Goal: Task Accomplishment & Management: Manage account settings

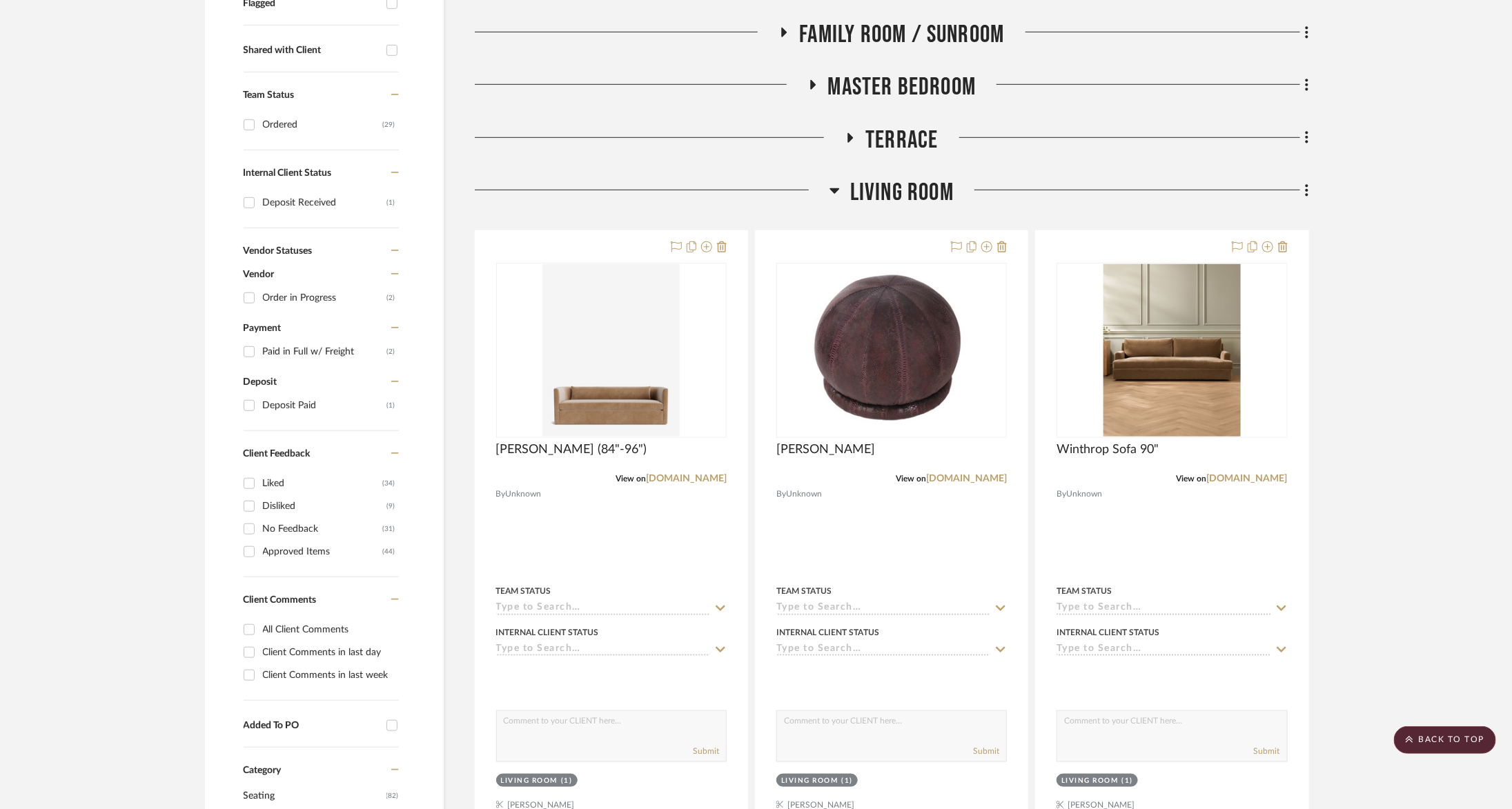
scroll to position [515, 0]
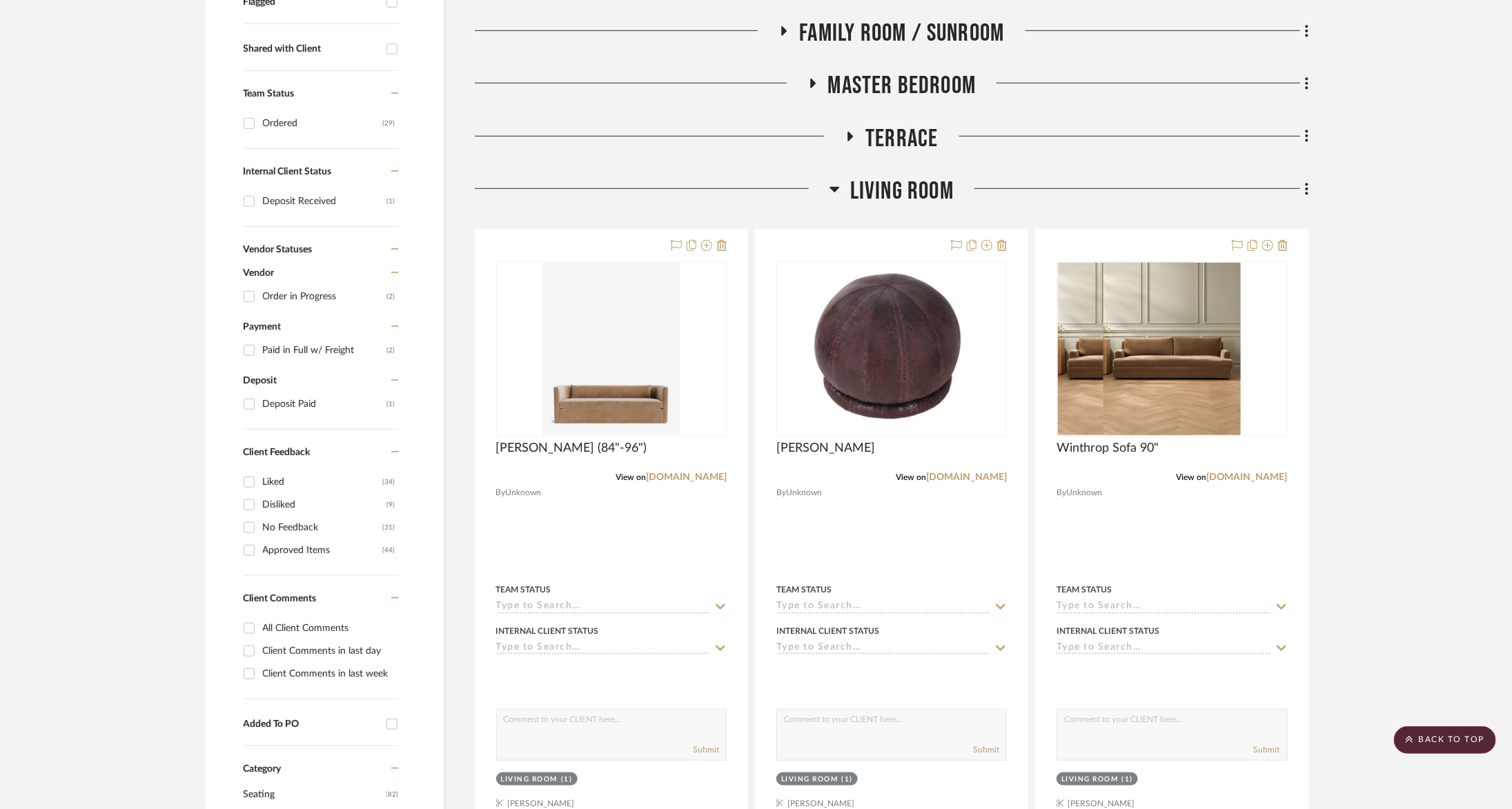
click at [912, 205] on div "Living Room" at bounding box center [892, 193] width 834 height 35
click at [912, 194] on span "Living Room" at bounding box center [901, 191] width 103 height 30
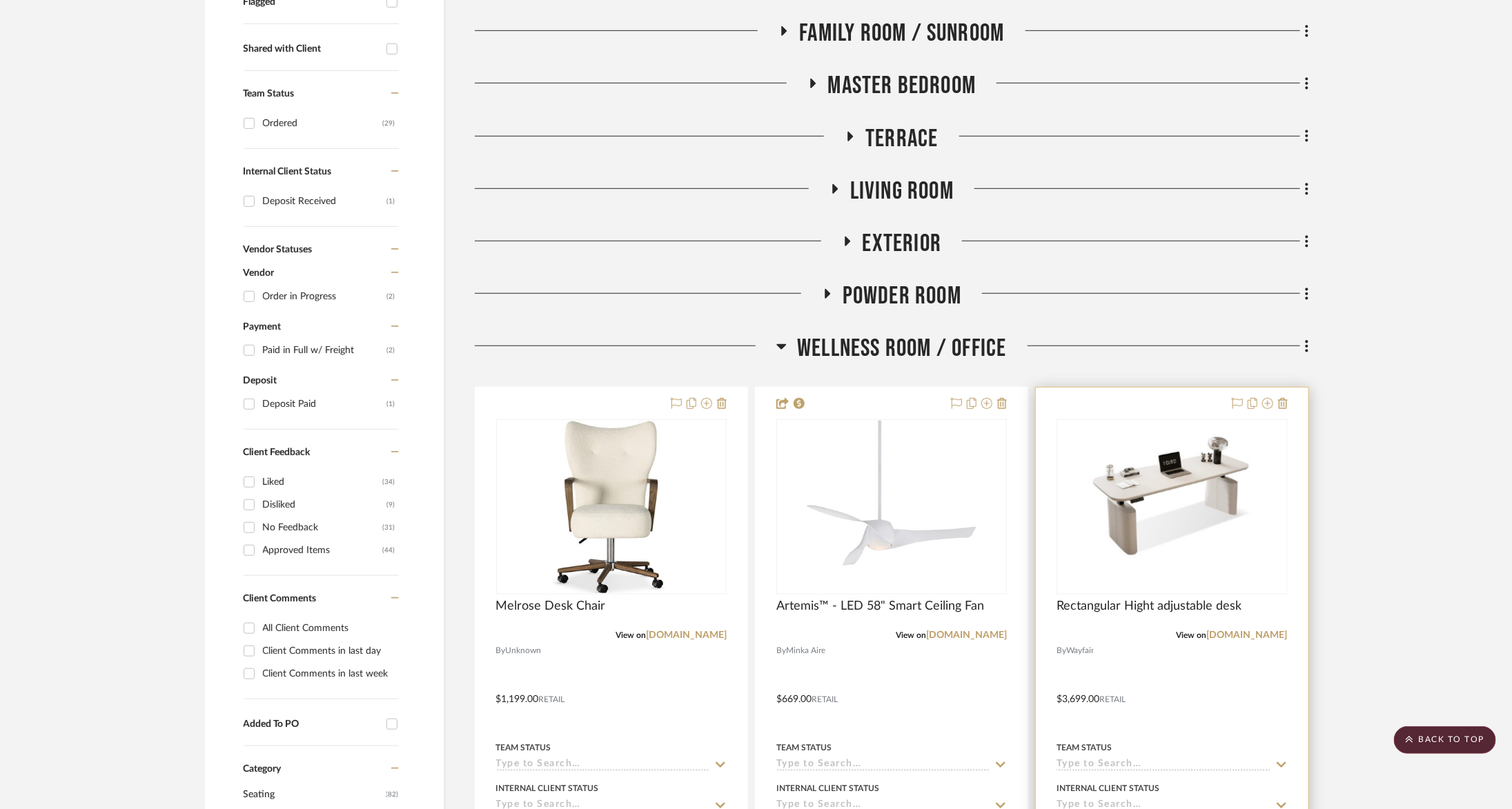
click at [1257, 626] on div "Rectangular Hight adjustable desk" at bounding box center [1171, 613] width 230 height 30
click at [1257, 634] on link "wayfair.com" at bounding box center [1247, 634] width 81 height 9
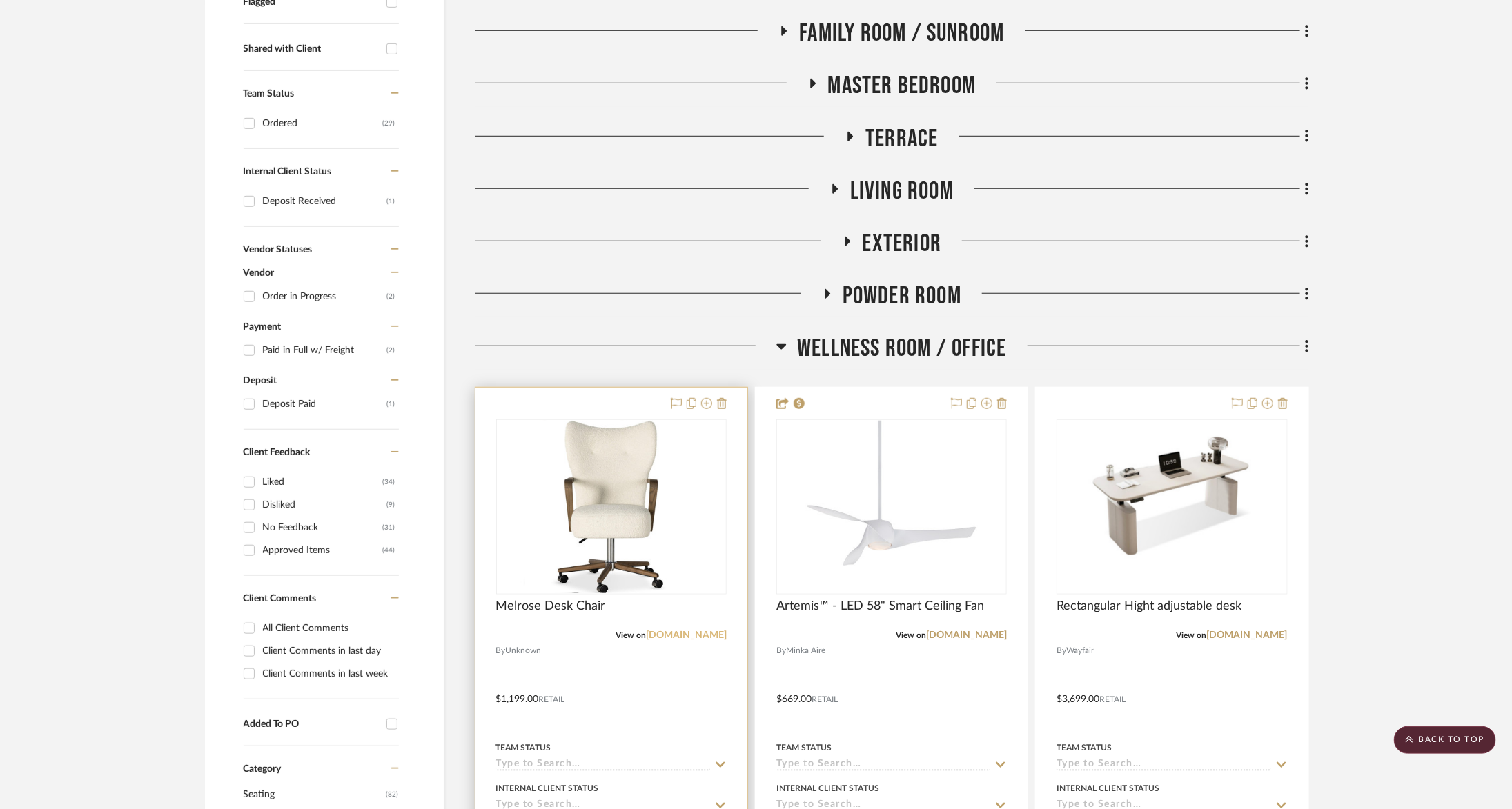
click at [682, 634] on link "meadowblu.com" at bounding box center [686, 634] width 81 height 9
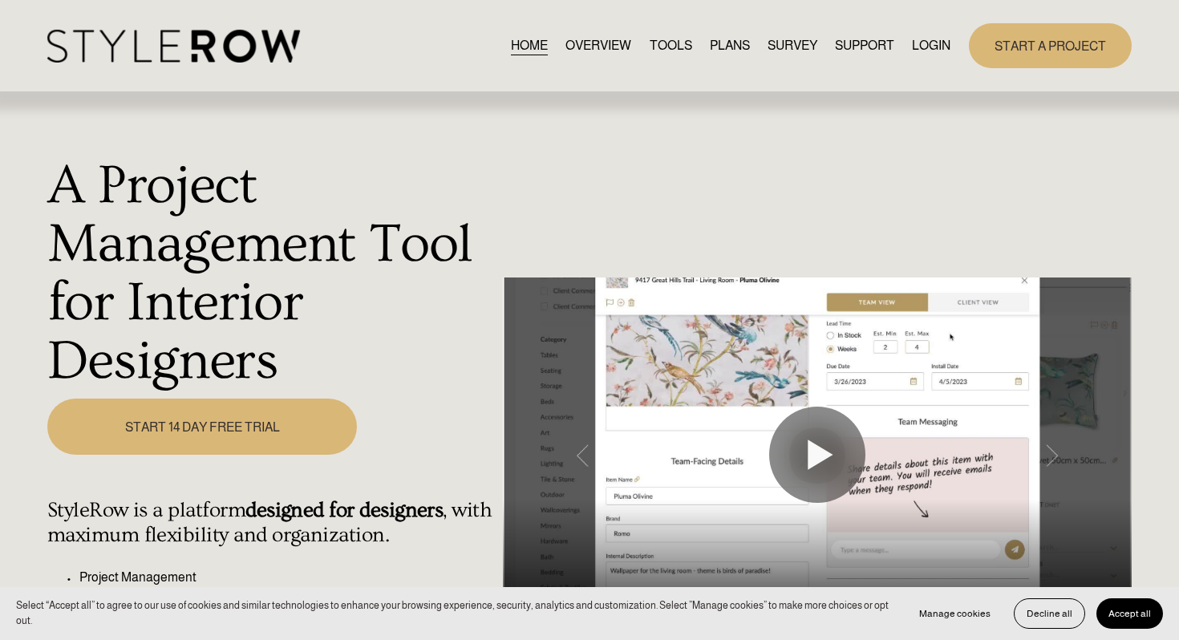
click at [932, 45] on link "LOGIN" at bounding box center [931, 46] width 39 height 22
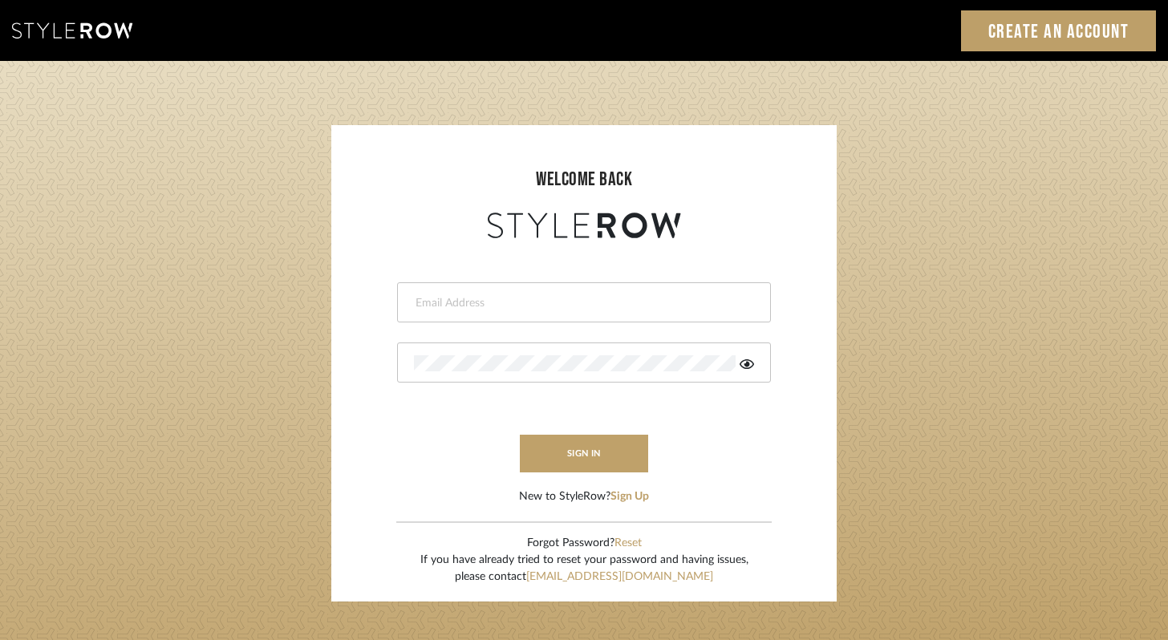
click at [470, 311] on div at bounding box center [584, 302] width 374 height 40
type input "ashley@winnieandcointeriors.com"
click at [513, 375] on div at bounding box center [584, 363] width 374 height 40
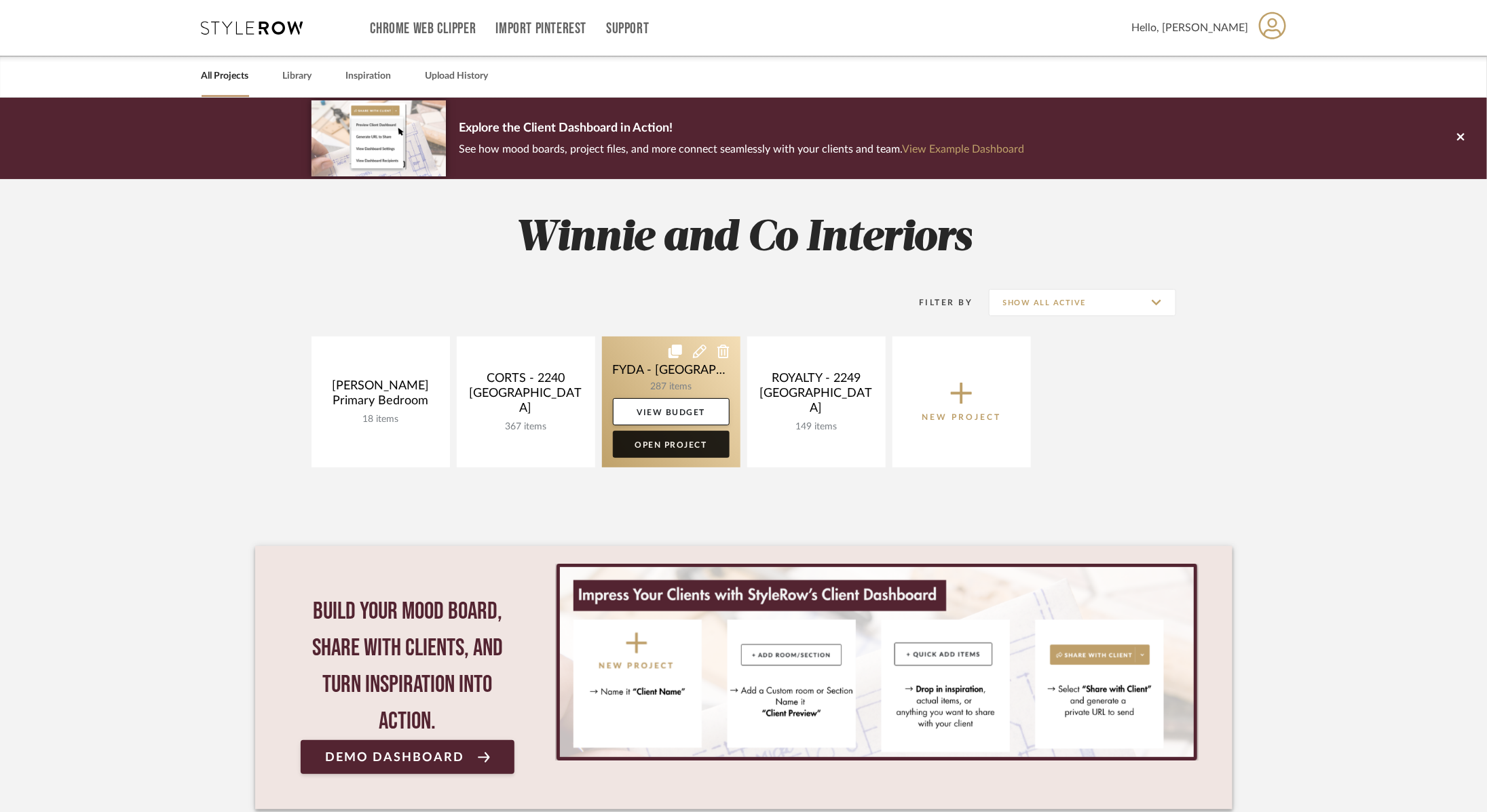
click at [672, 444] on link "Open Project" at bounding box center [672, 444] width 117 height 27
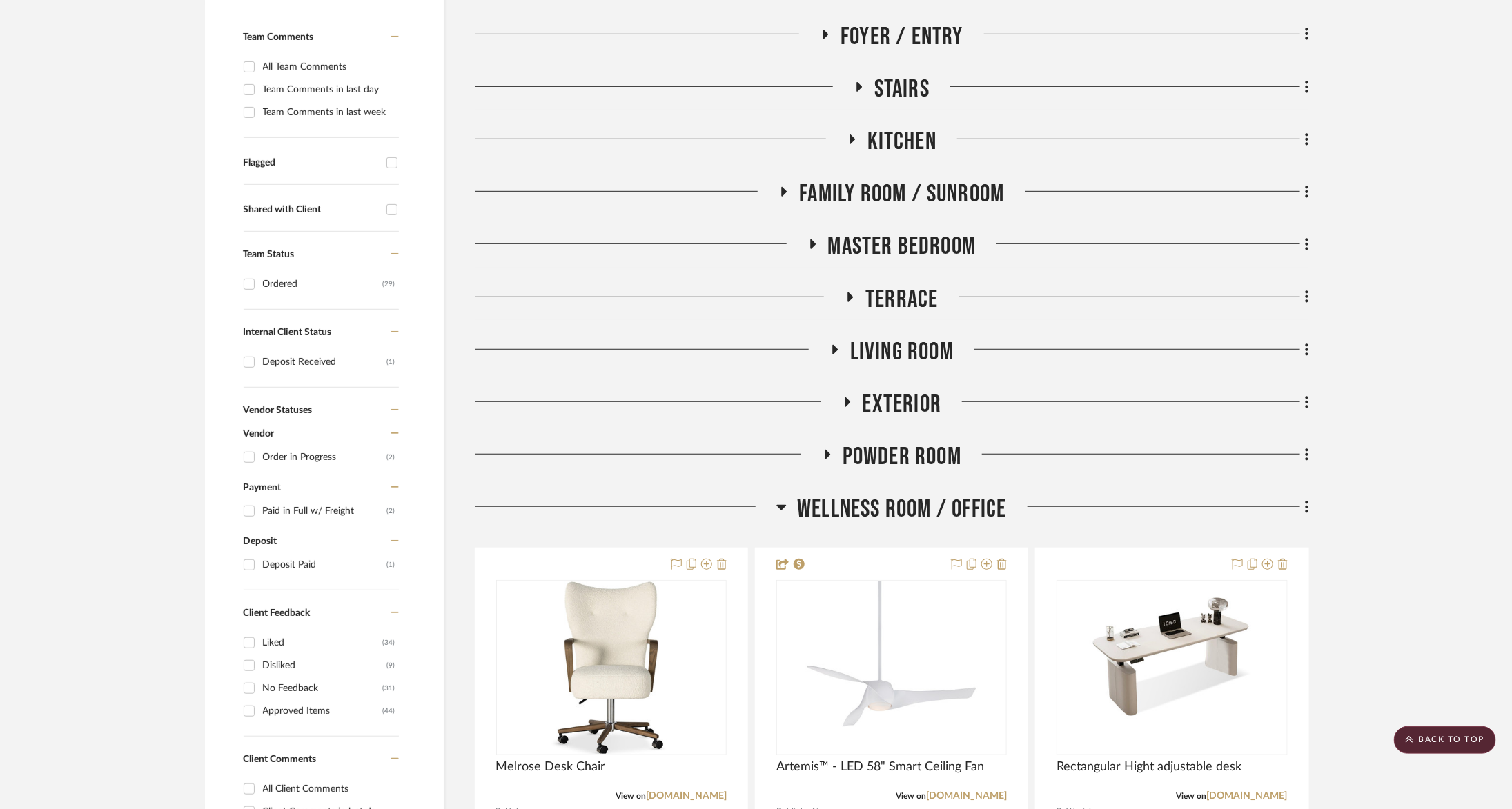
scroll to position [369, 0]
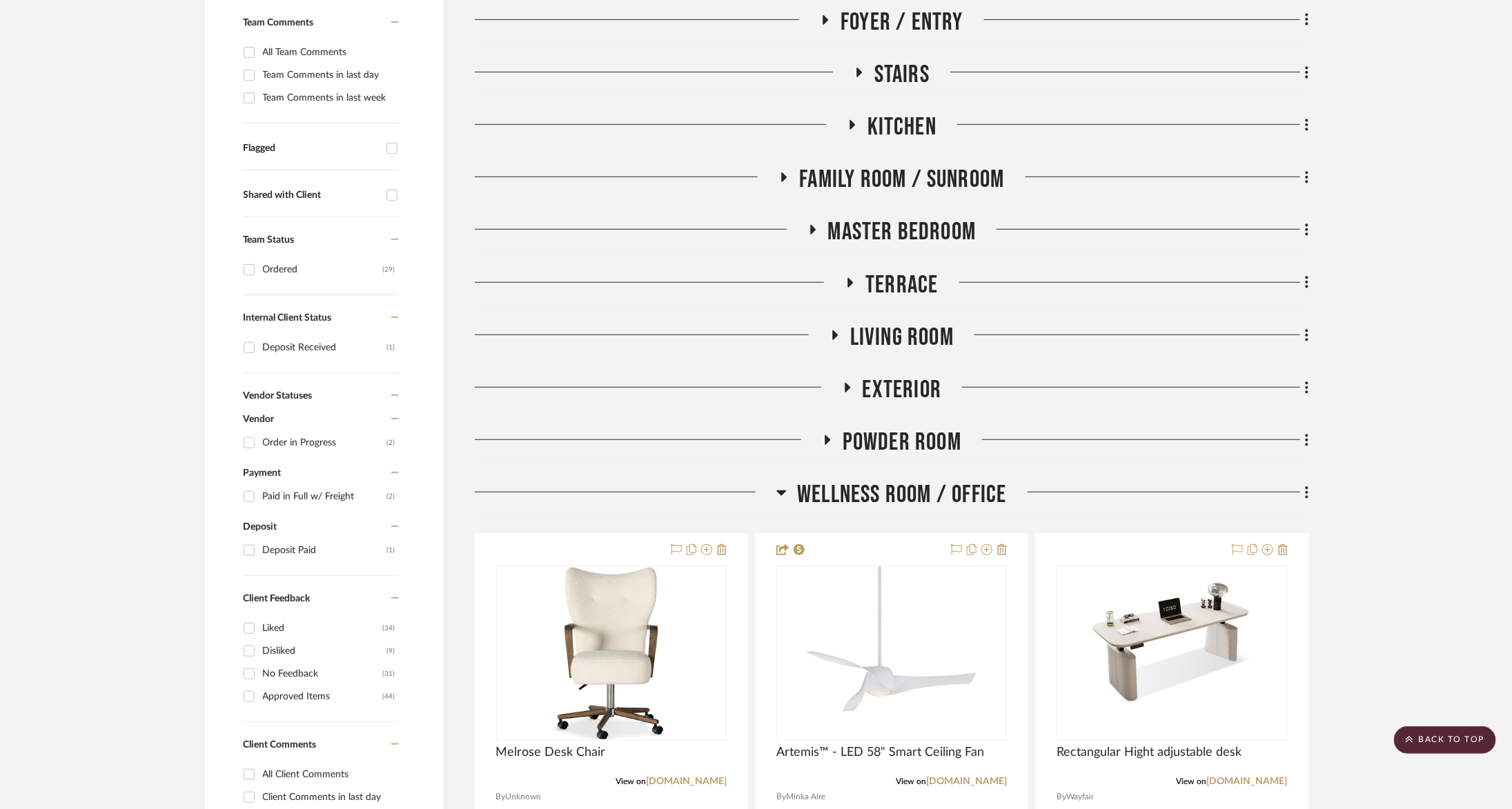
click at [937, 500] on span "Wellness Room / Office" at bounding box center [901, 494] width 209 height 30
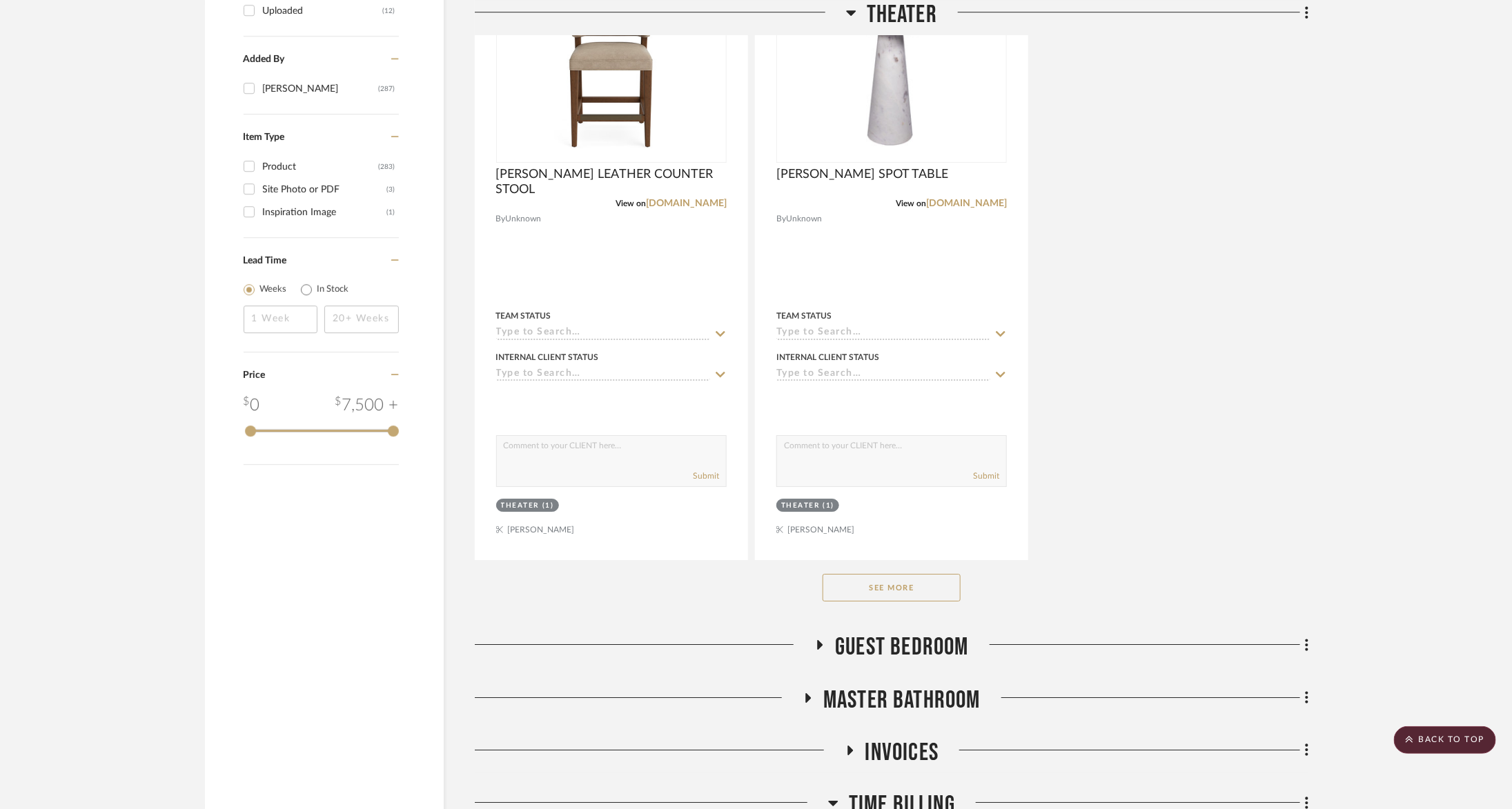
scroll to position [2394, 0]
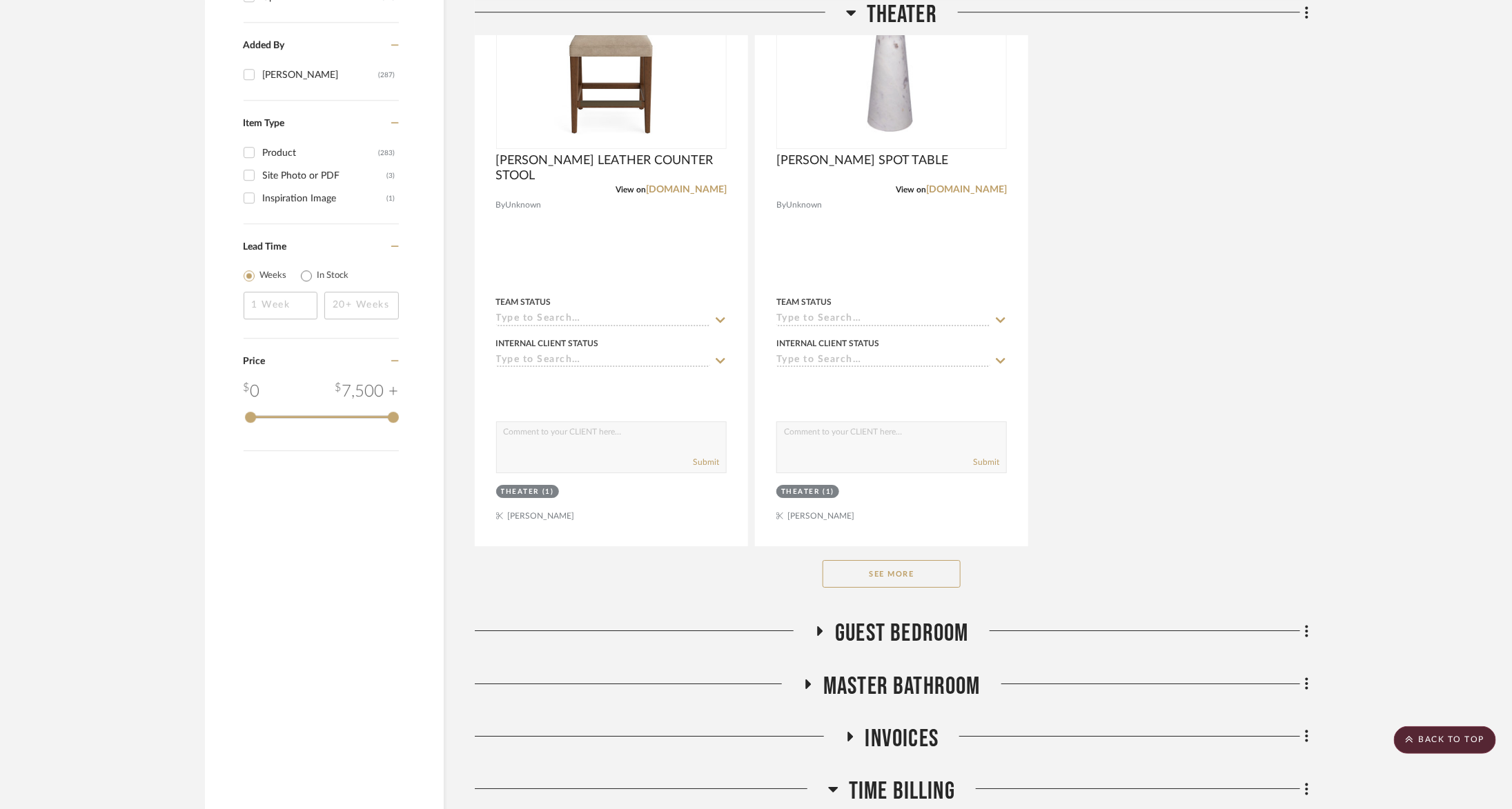
click at [900, 580] on button "See More" at bounding box center [891, 573] width 138 height 28
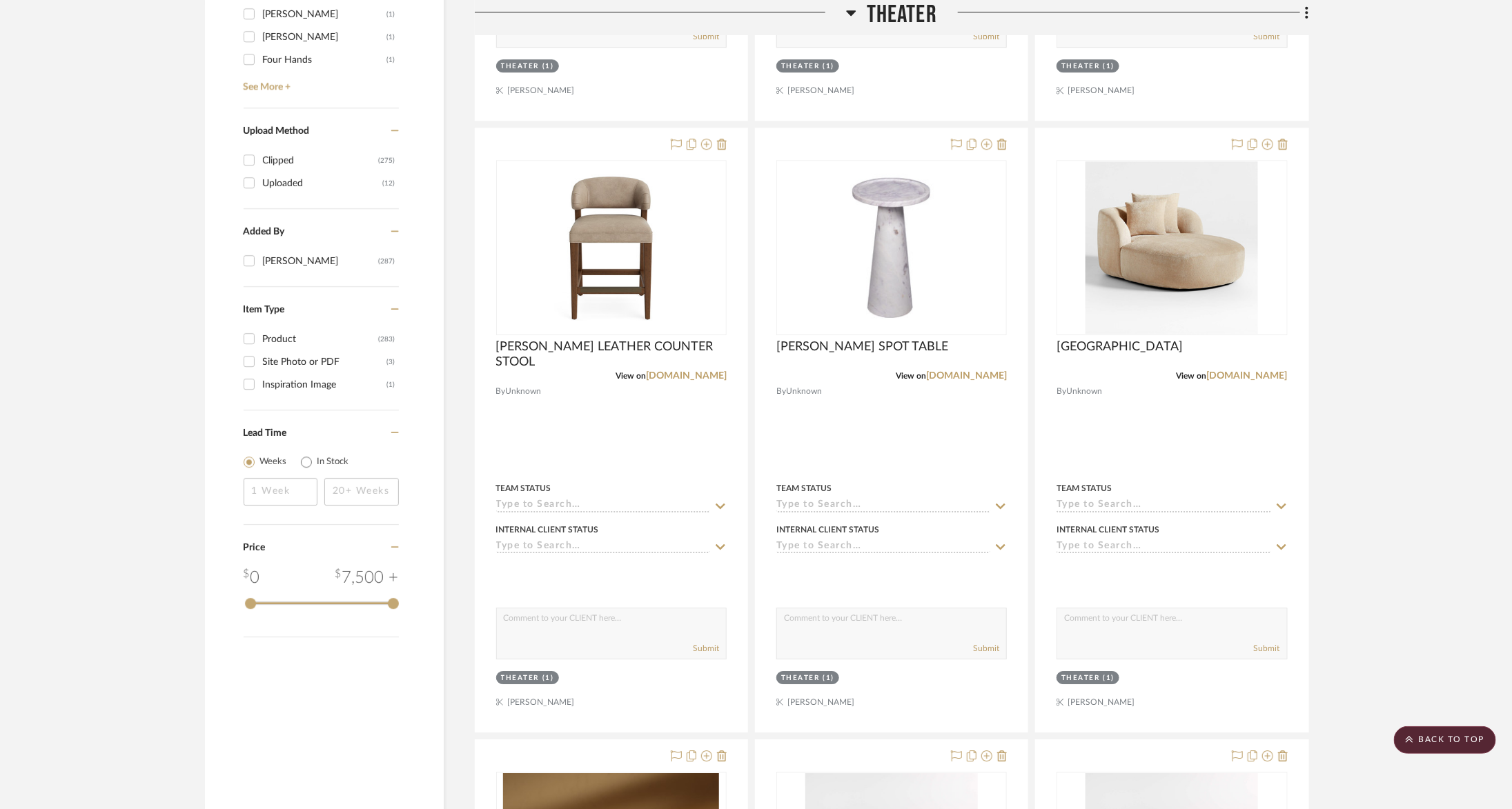
scroll to position [2163, 0]
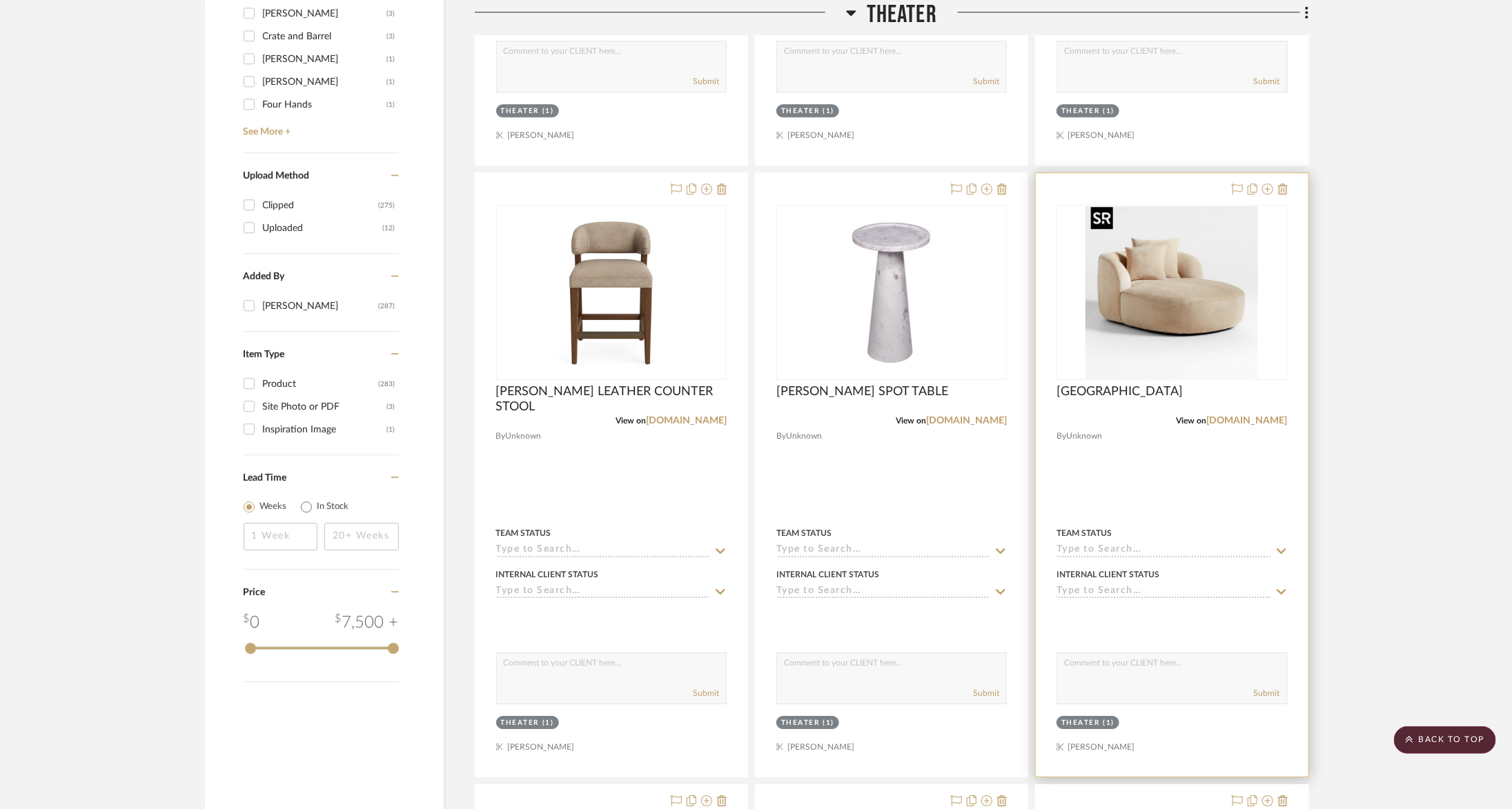
click at [0, 0] on img at bounding box center [0, 0] width 0 height 0
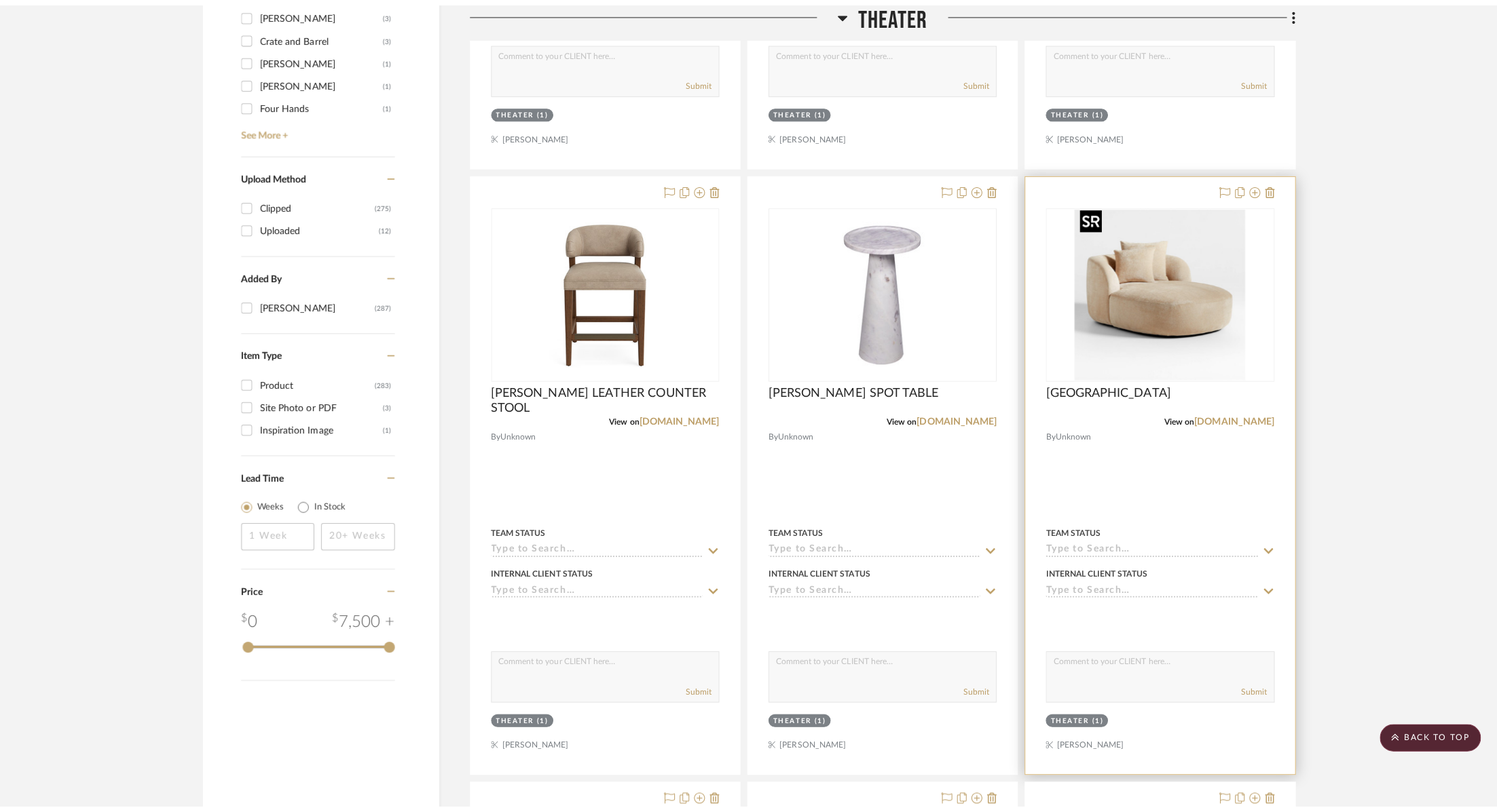
scroll to position [0, 0]
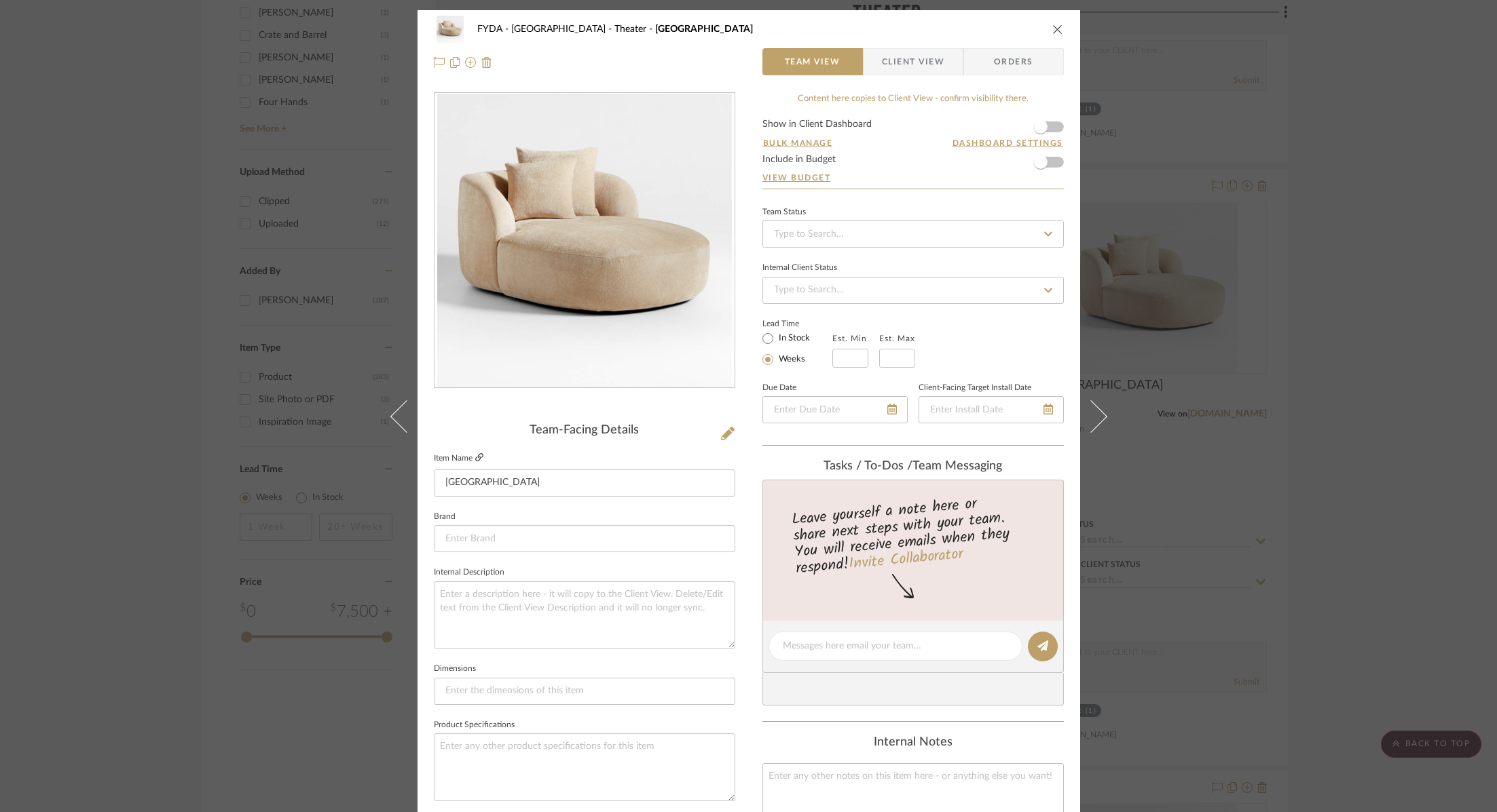
click at [476, 460] on icon at bounding box center [480, 458] width 8 height 8
click at [1388, 225] on div "FYDA - 655 City Park Theater Sogno Chaise Lounge Team View Client View Orders T…" at bounding box center [748, 406] width 1497 height 812
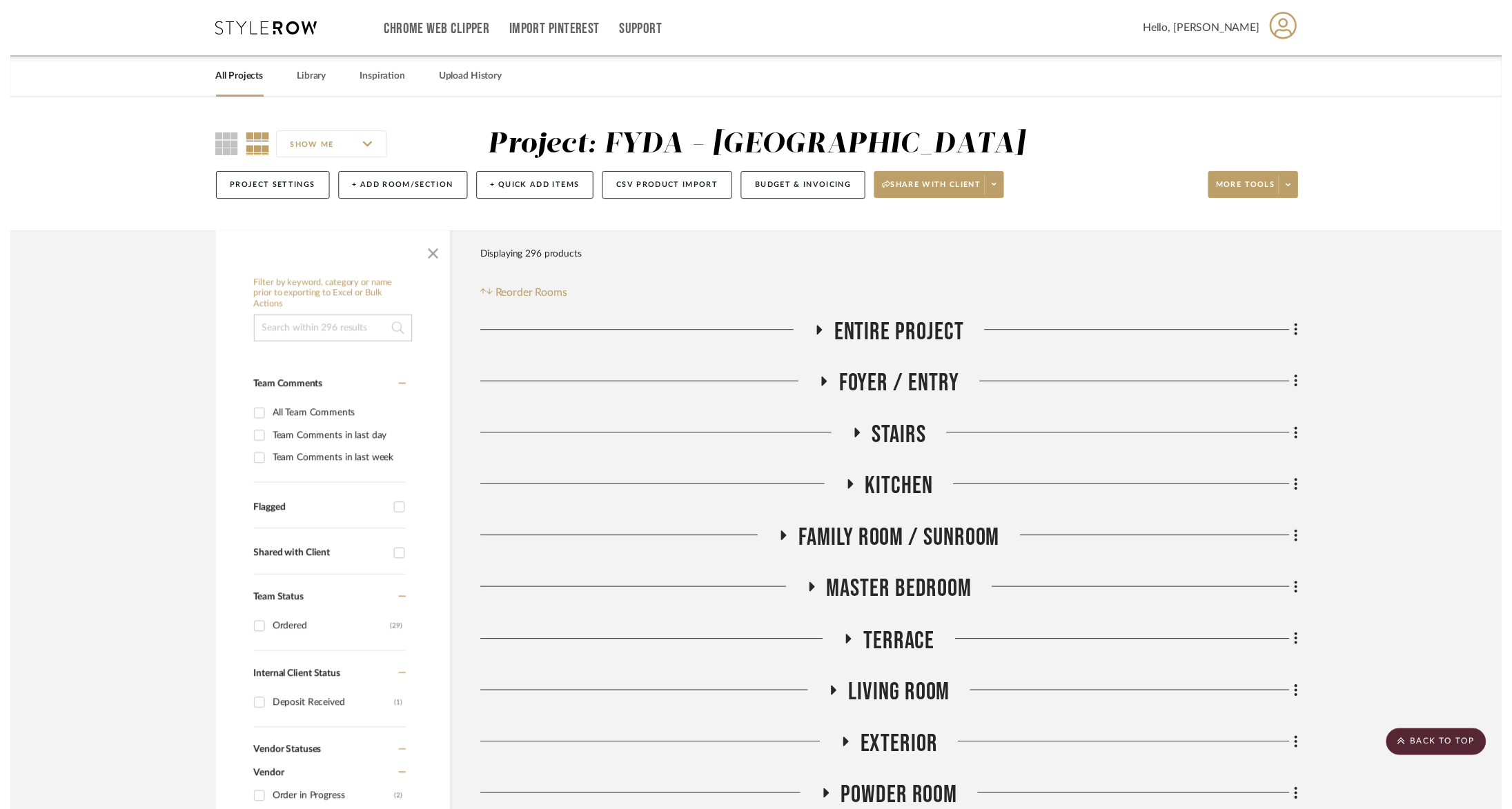
scroll to position [2163, 0]
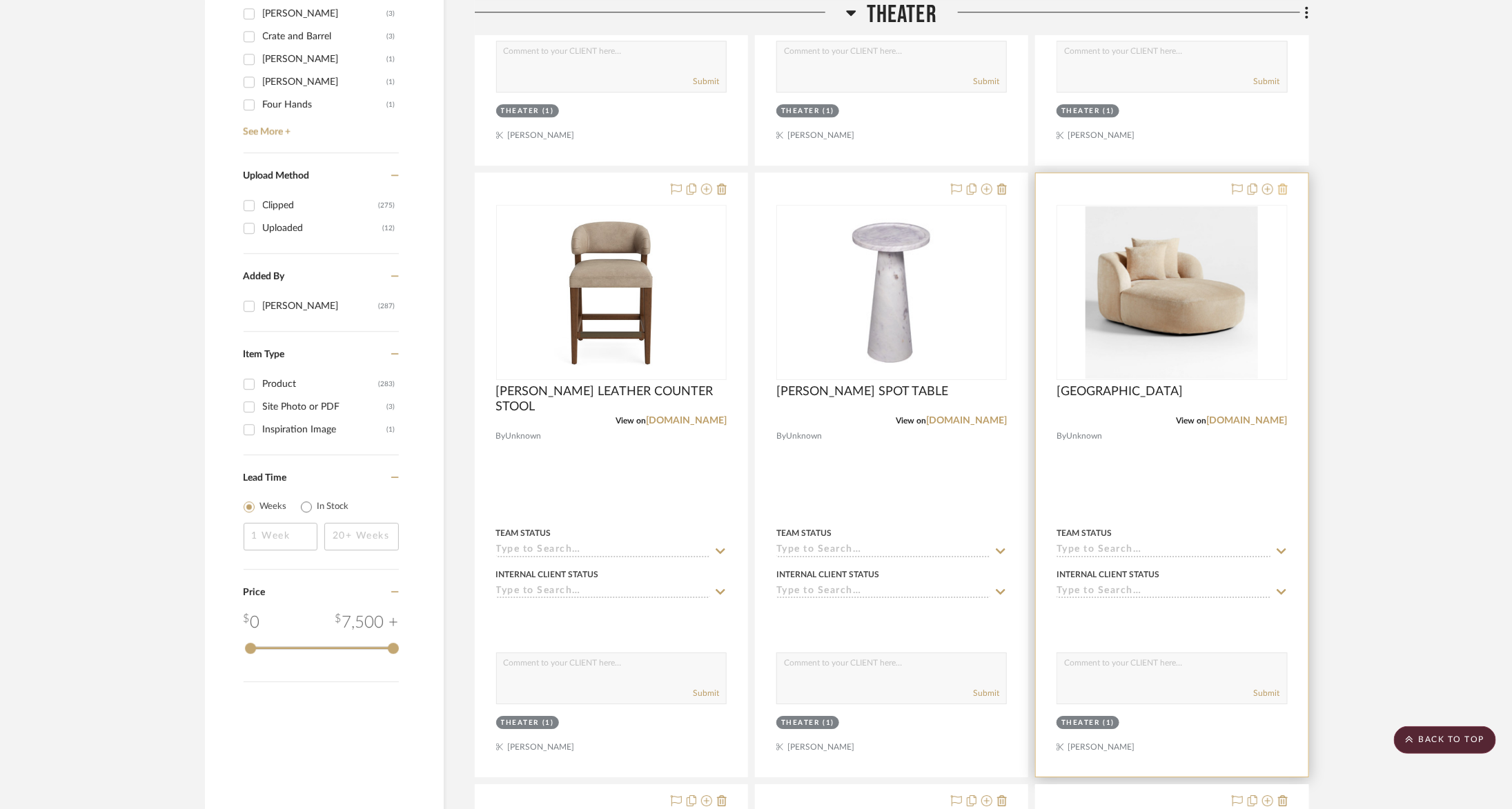
click at [1282, 183] on icon at bounding box center [1282, 188] width 9 height 11
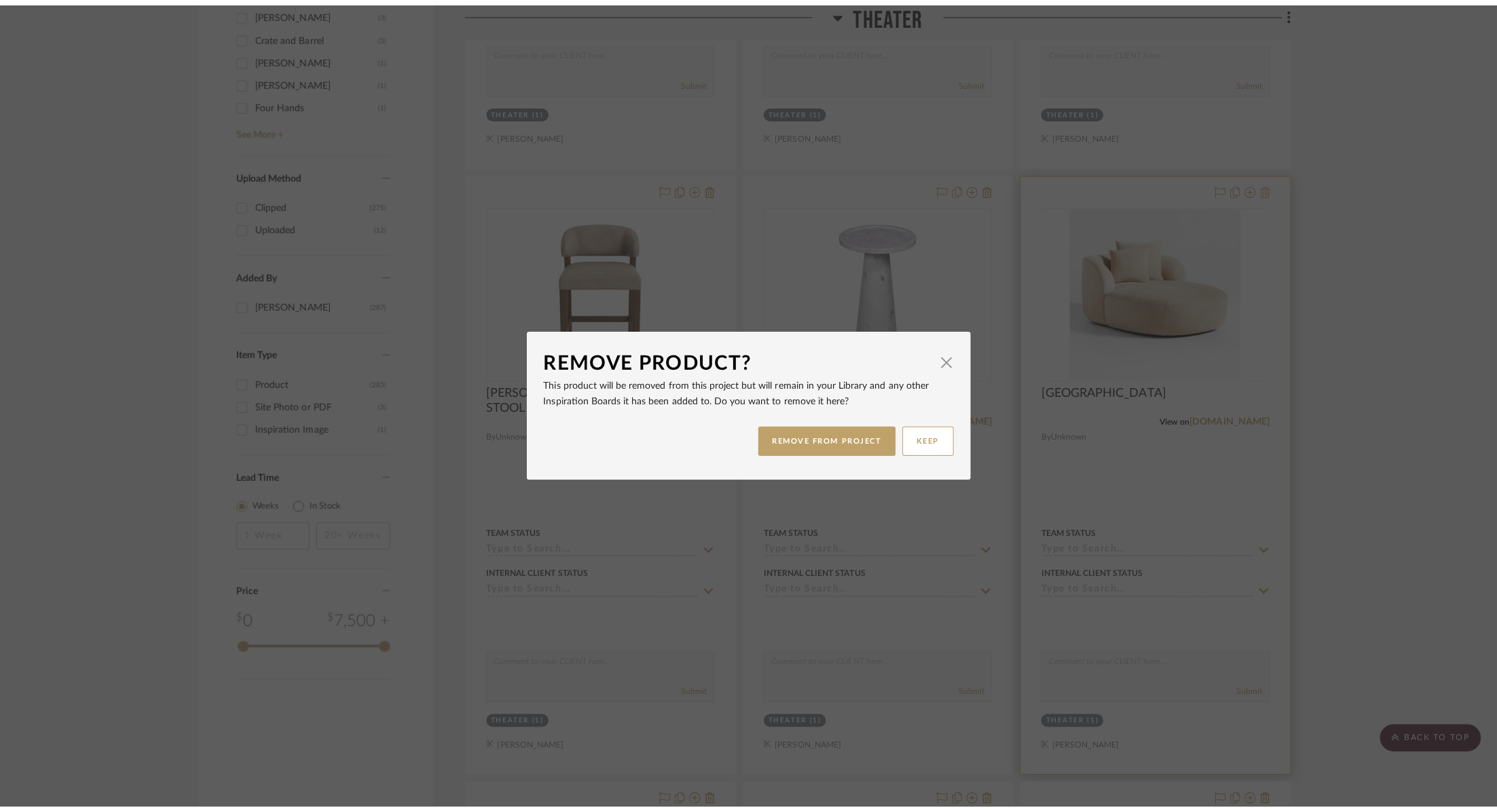
scroll to position [0, 0]
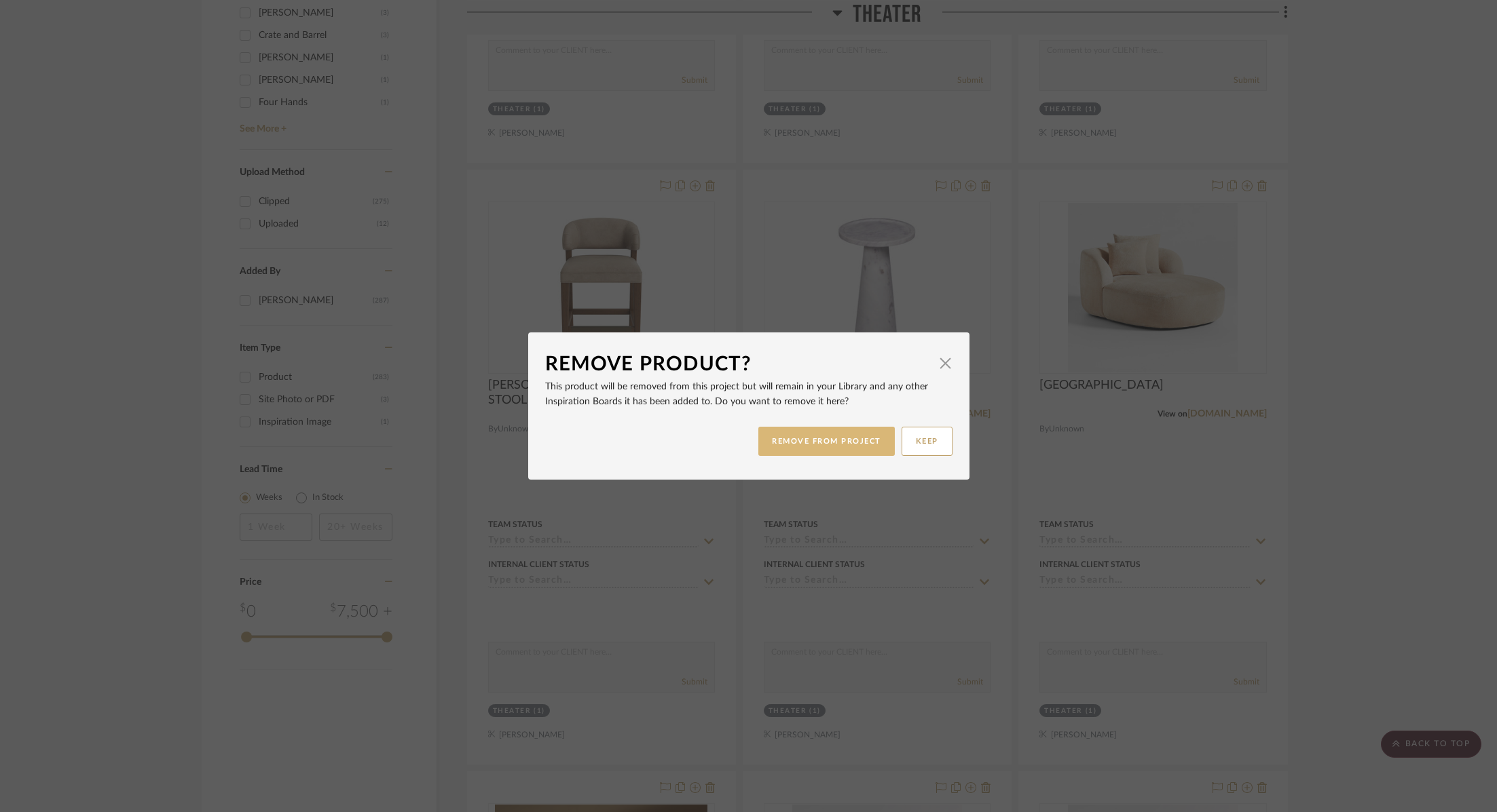
click at [809, 448] on button "REMOVE FROM PROJECT" at bounding box center [826, 442] width 136 height 30
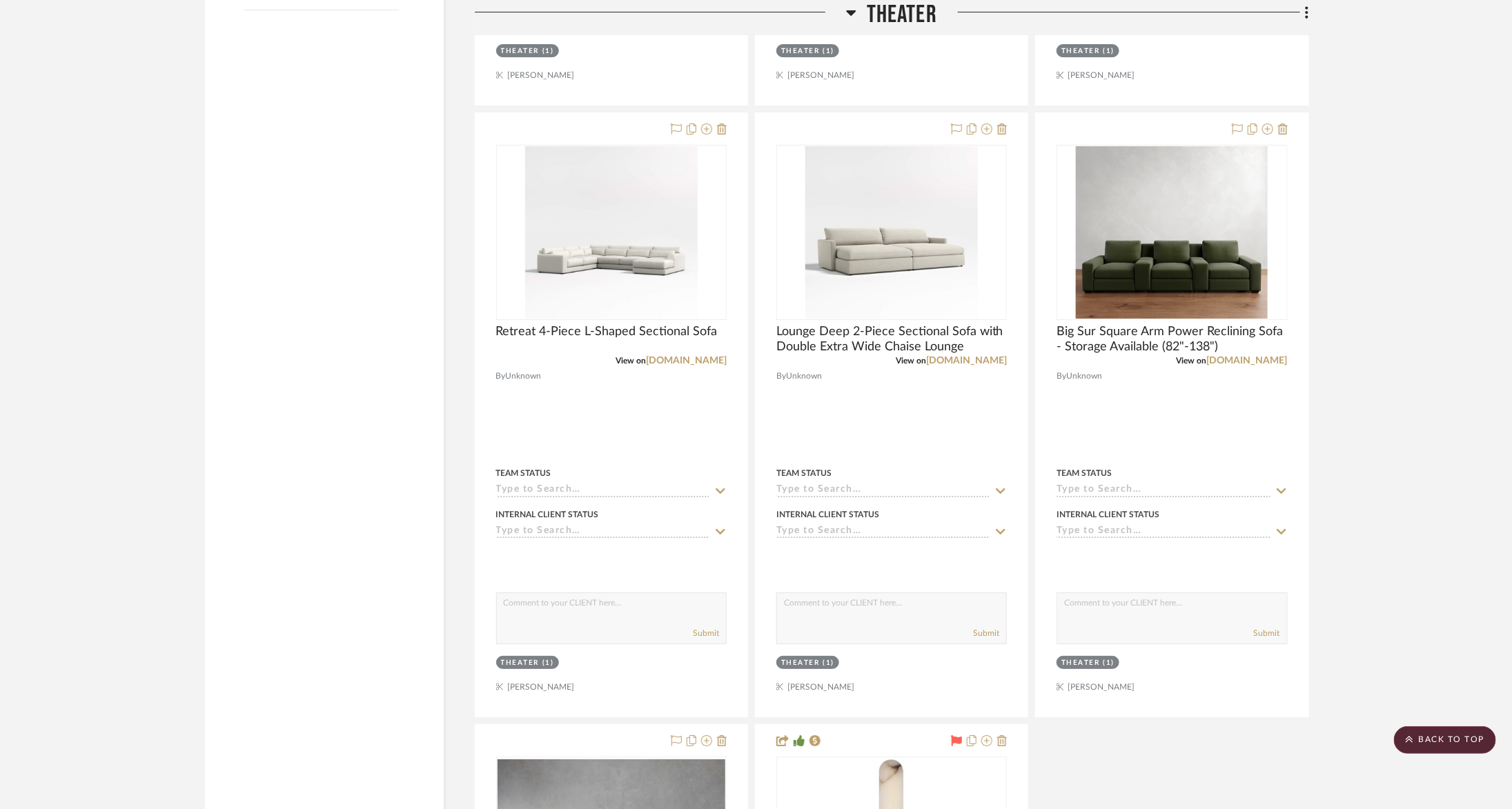
scroll to position [2828, 0]
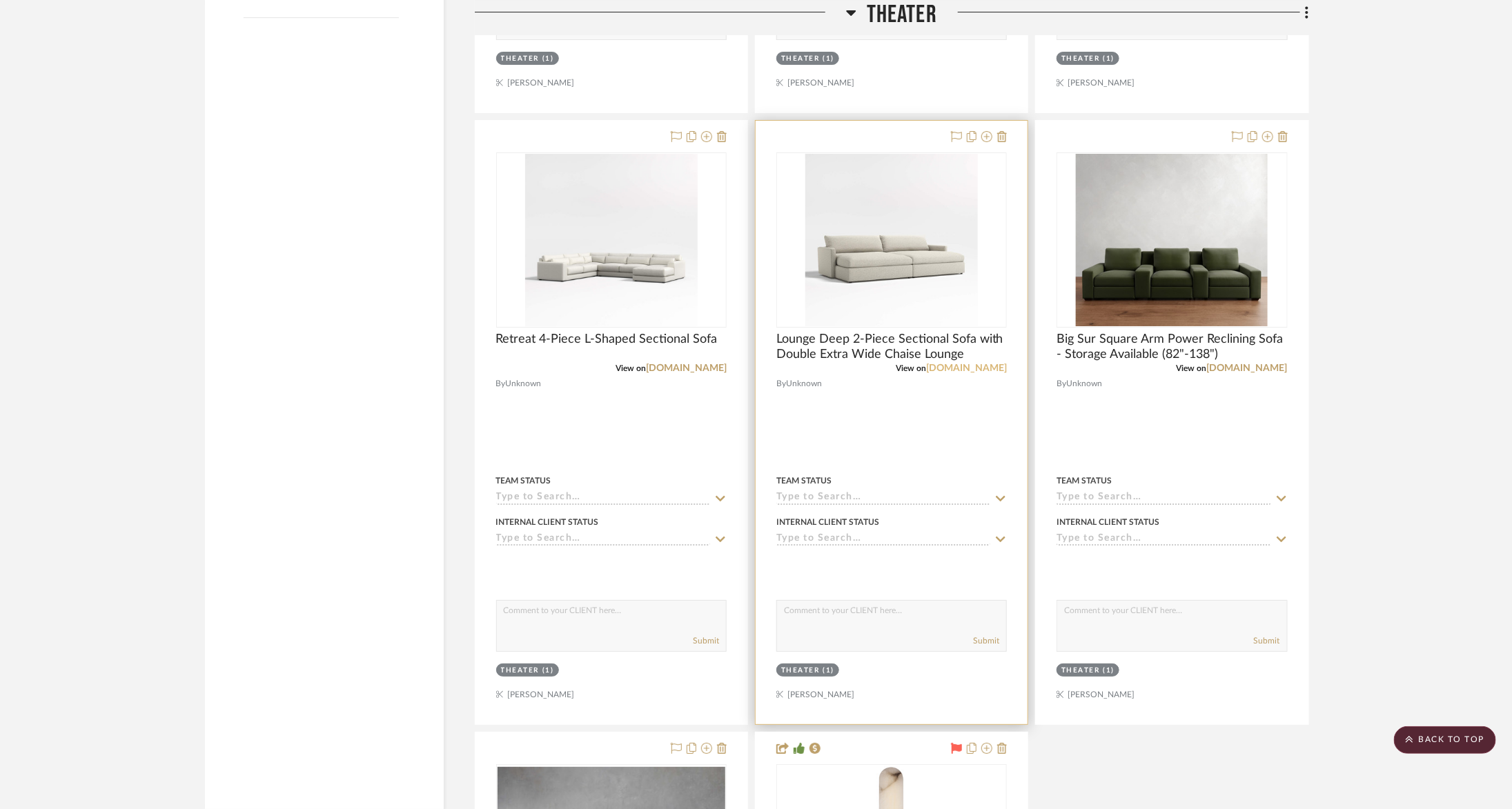
click at [953, 364] on link "[DOMAIN_NAME]" at bounding box center [967, 368] width 81 height 9
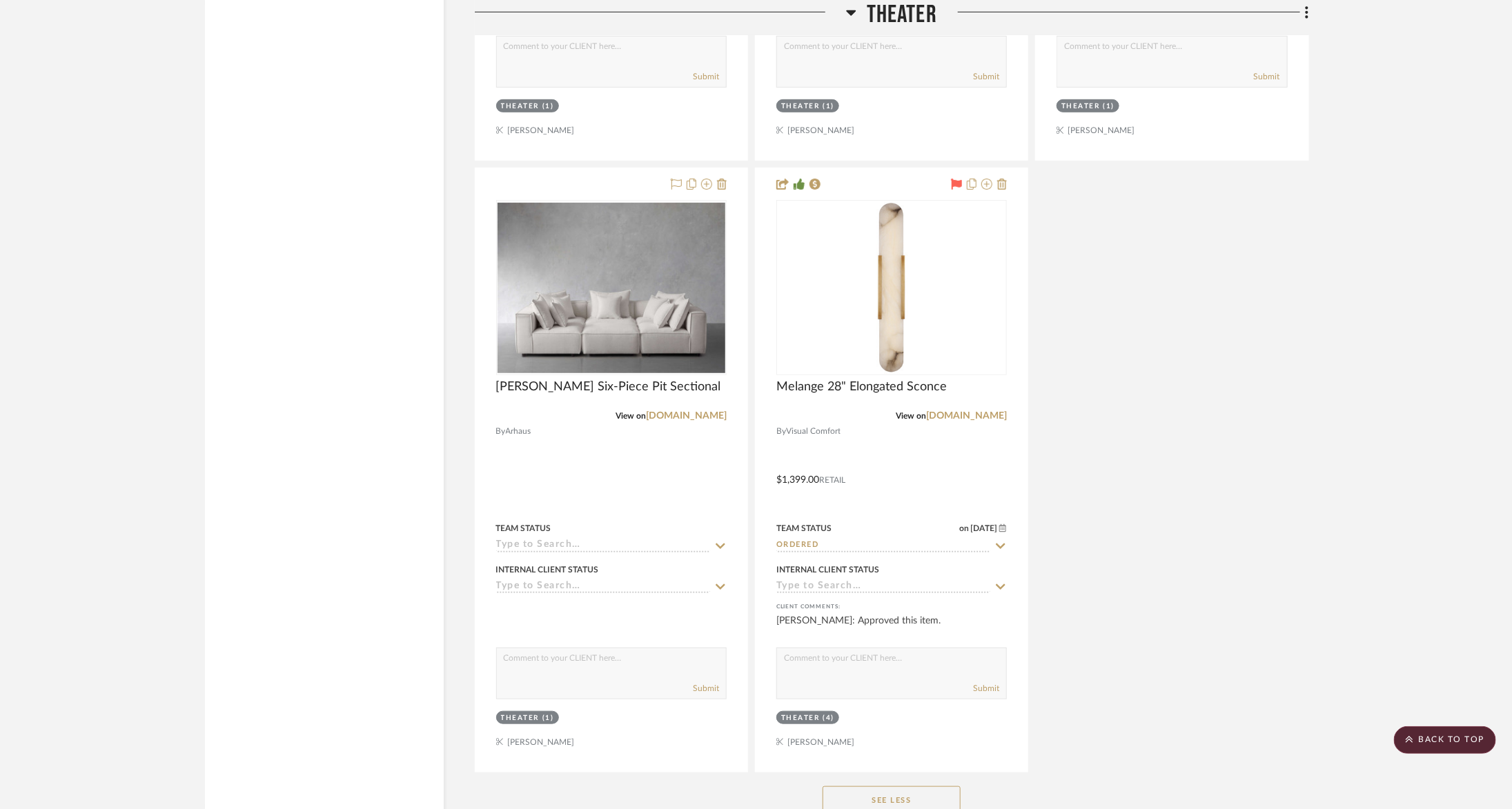
scroll to position [3392, 0]
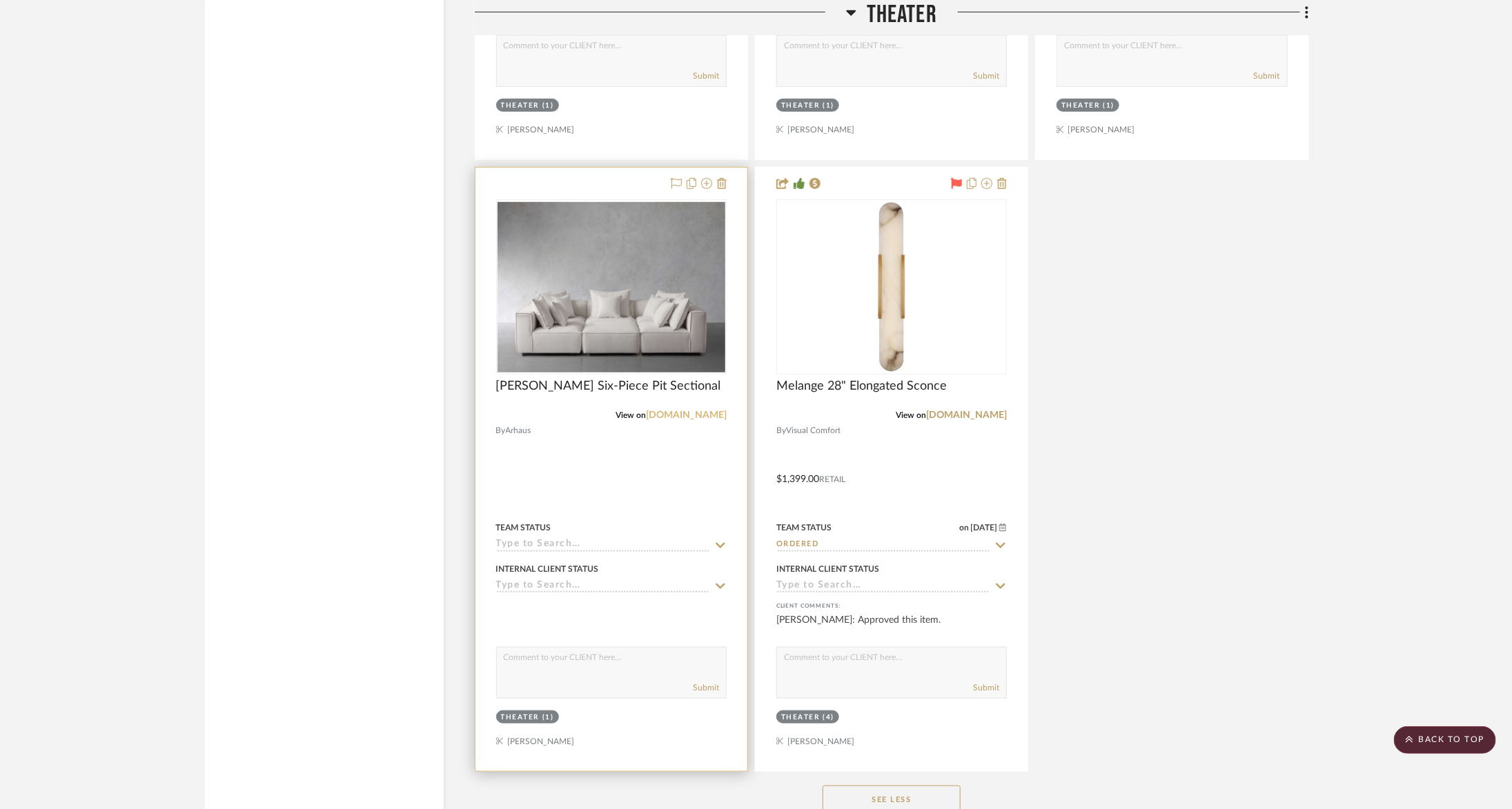
click at [706, 410] on link "arhaus.com" at bounding box center [686, 414] width 81 height 9
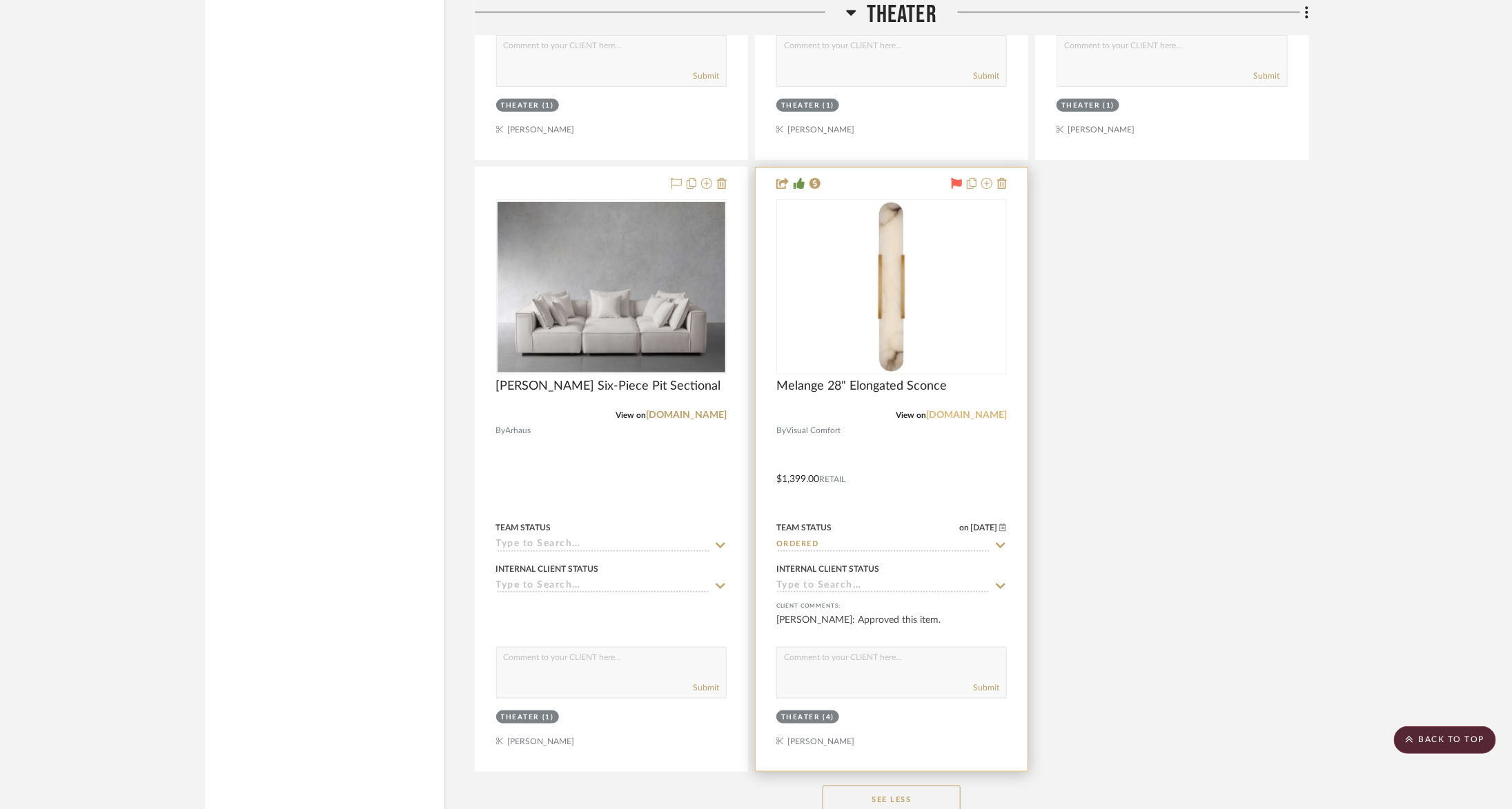
click at [971, 410] on link "visualcomfort.com" at bounding box center [967, 414] width 81 height 9
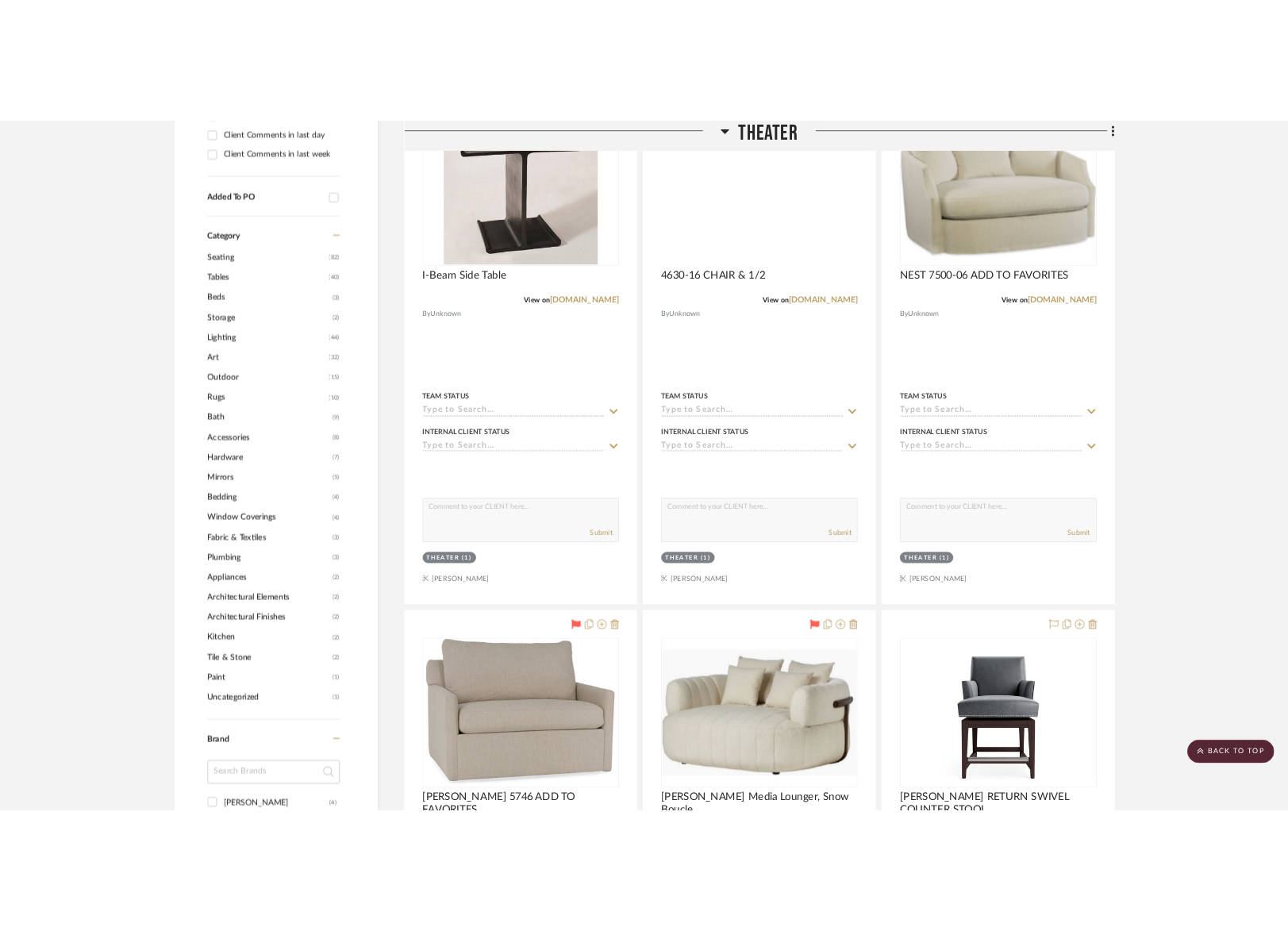
scroll to position [1077, 0]
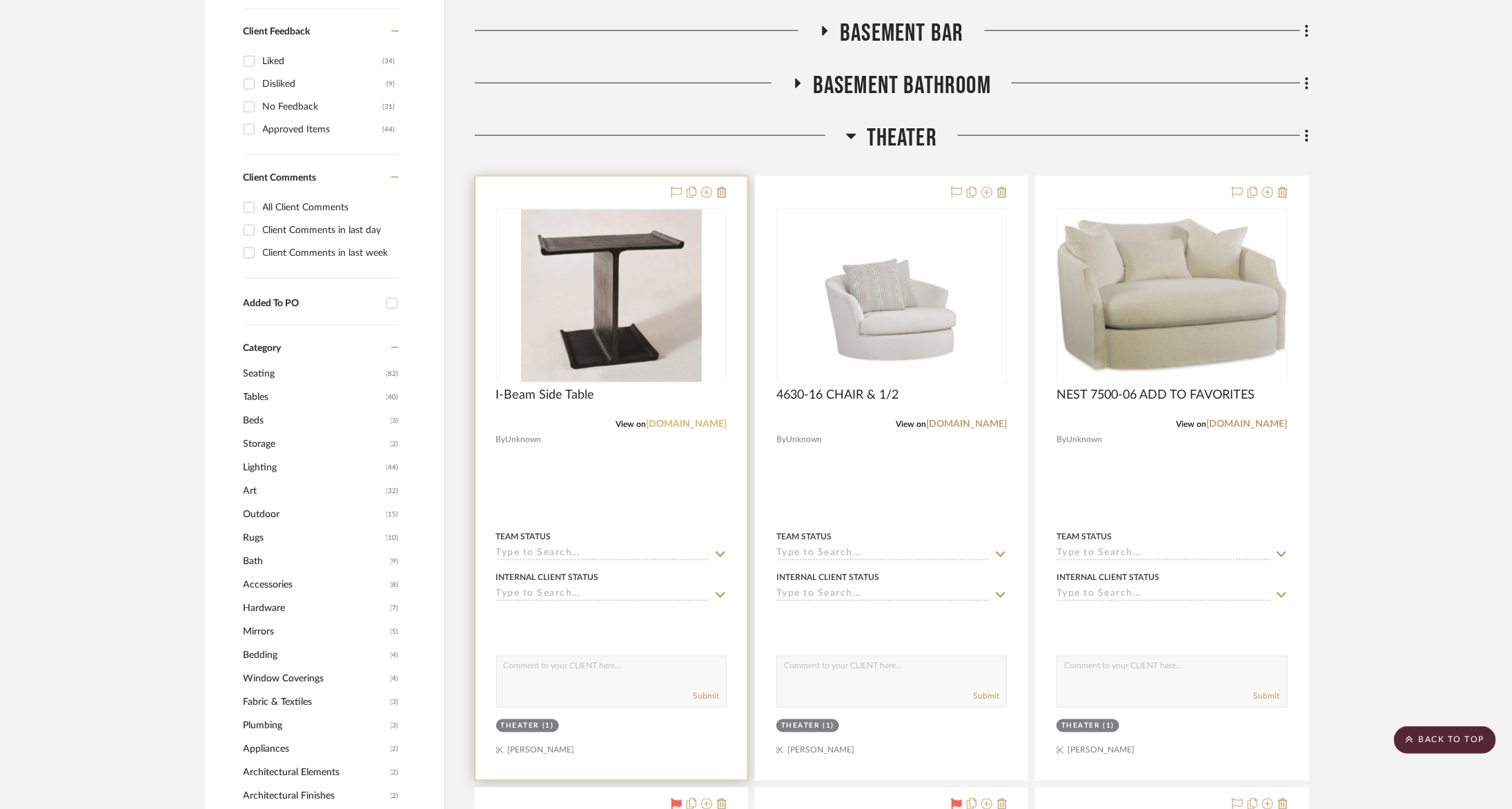
click at [673, 424] on link "[DOMAIN_NAME]" at bounding box center [686, 424] width 81 height 9
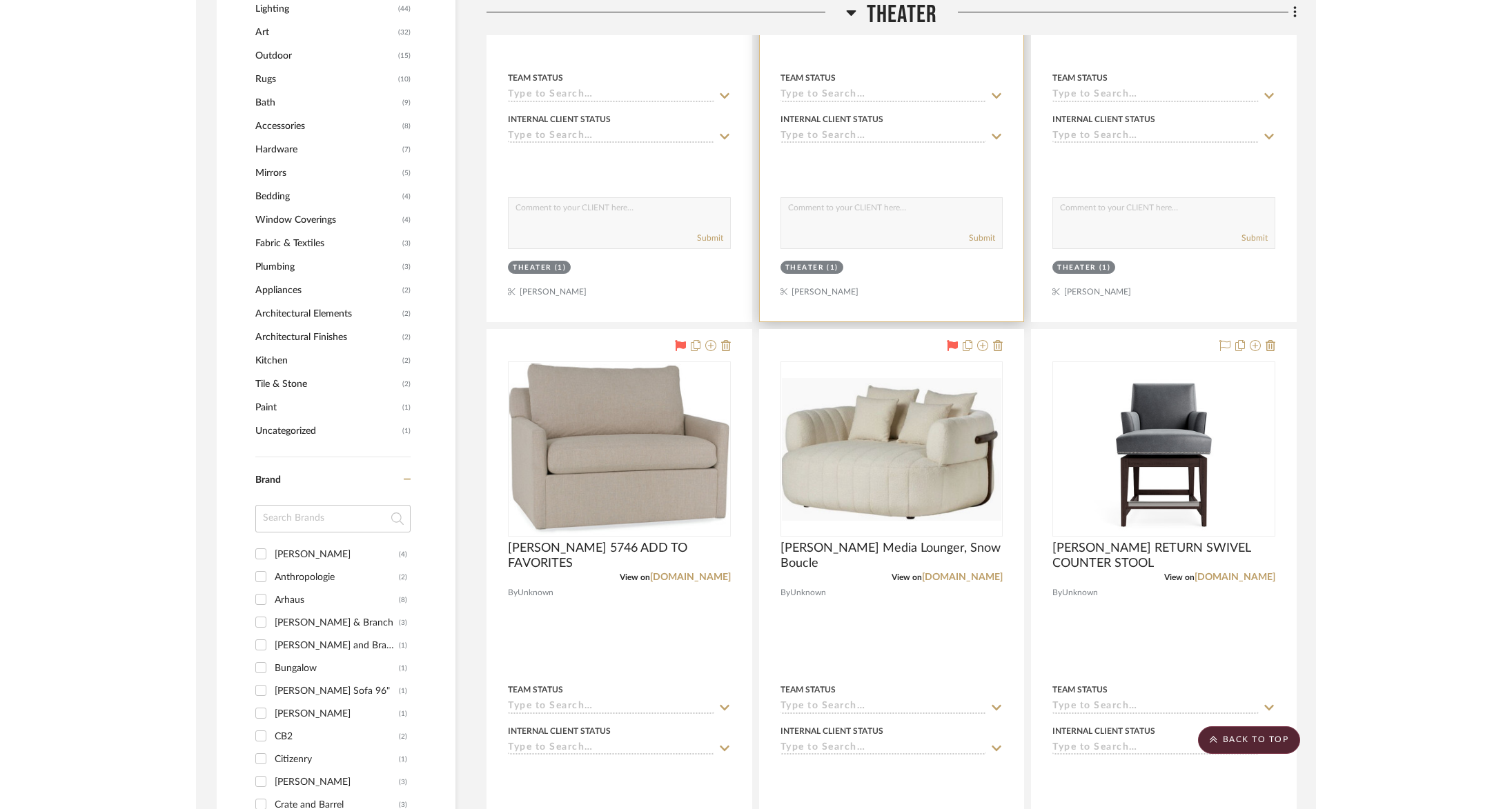
scroll to position [1482, 0]
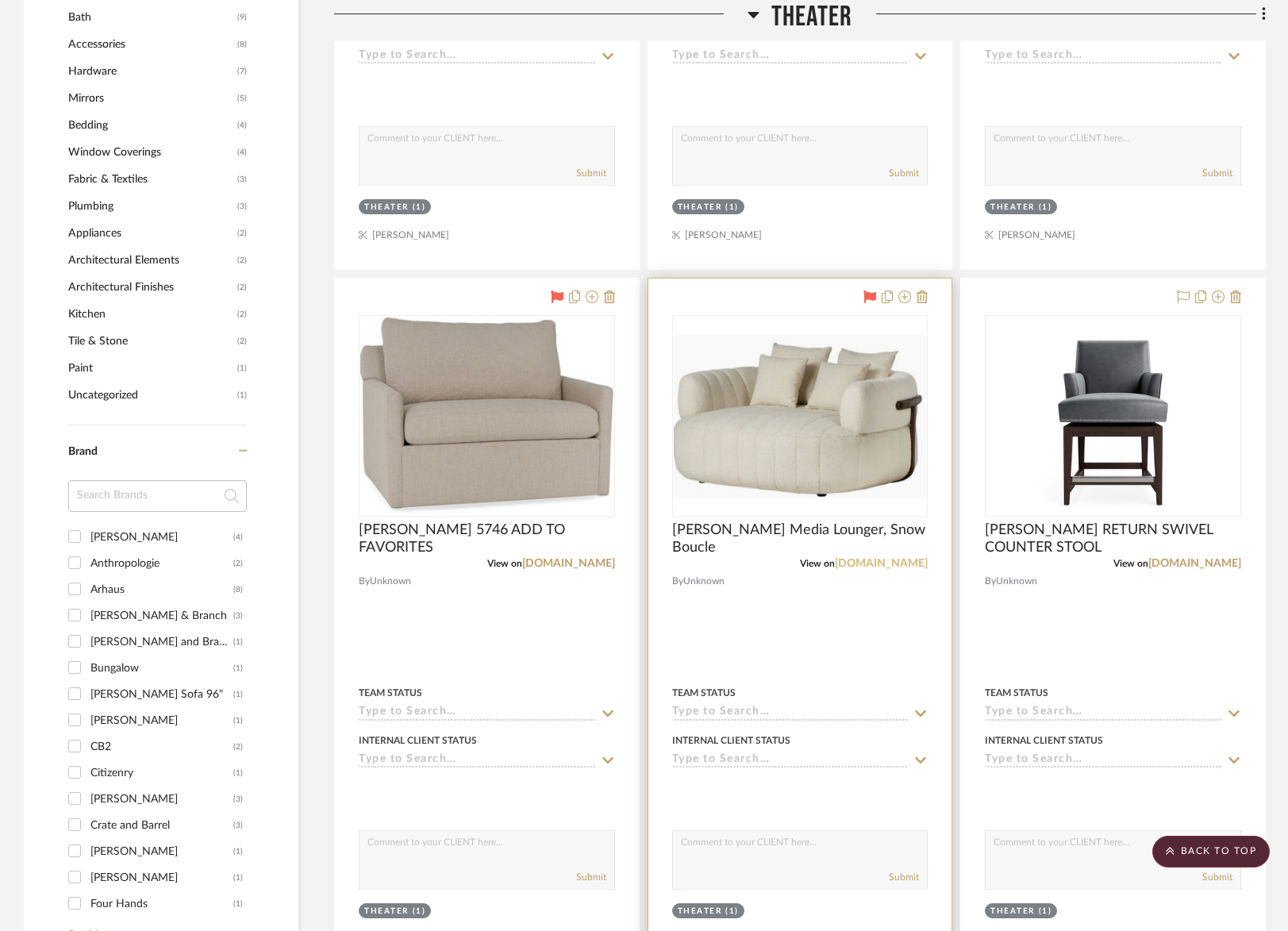
click at [870, 560] on link "[DOMAIN_NAME]" at bounding box center [881, 563] width 93 height 11
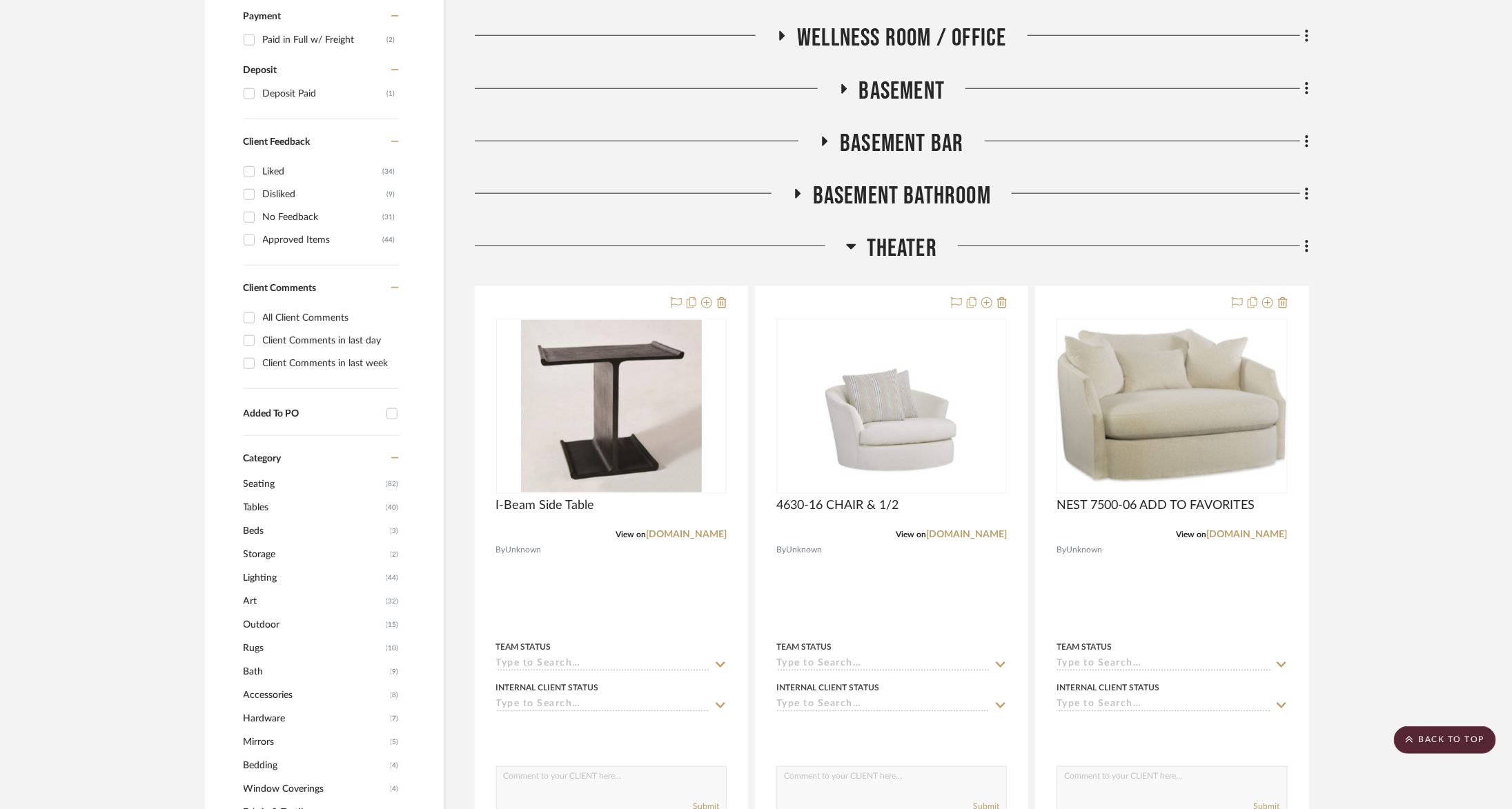
scroll to position [667, 0]
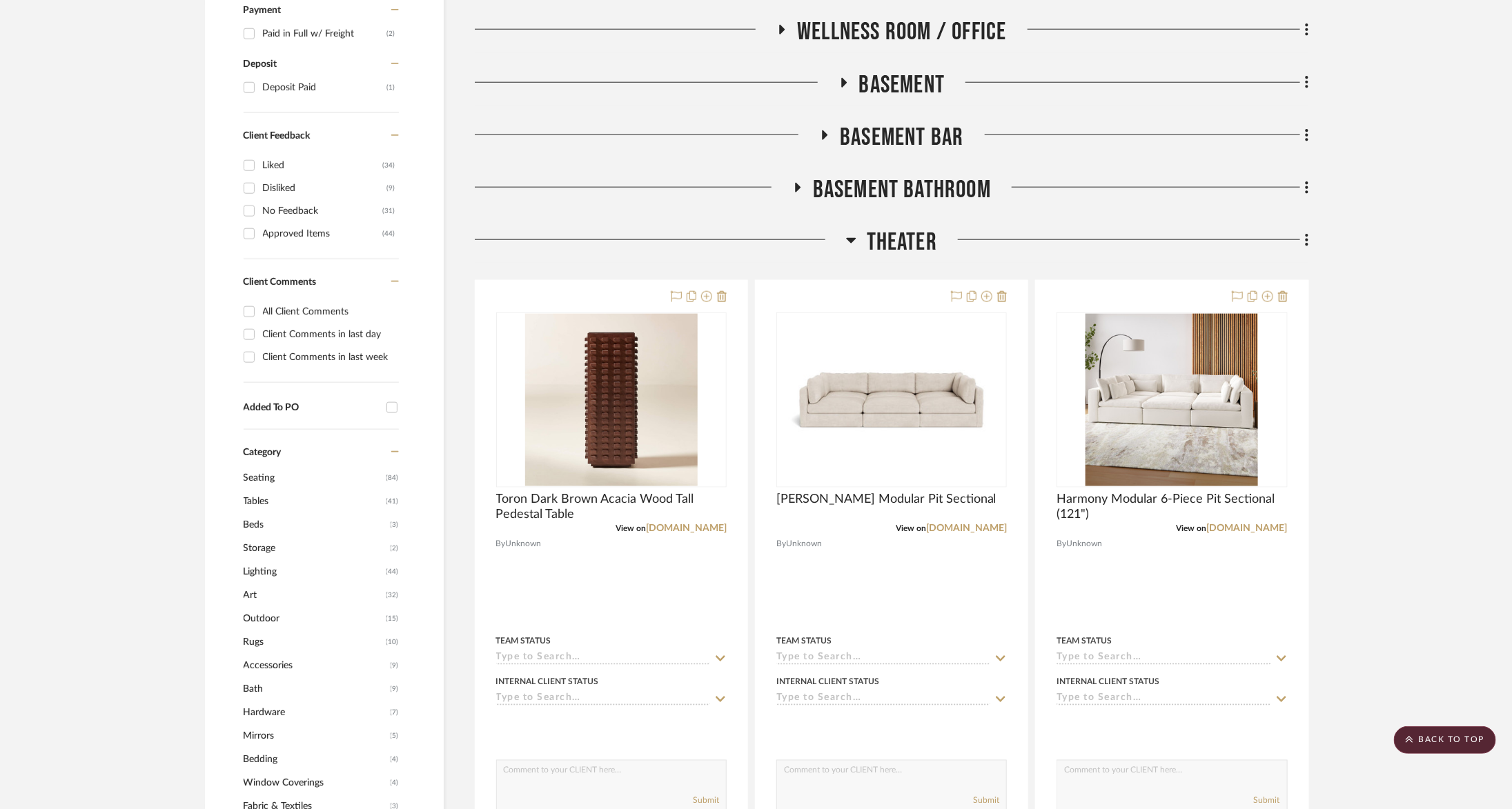
scroll to position [832, 0]
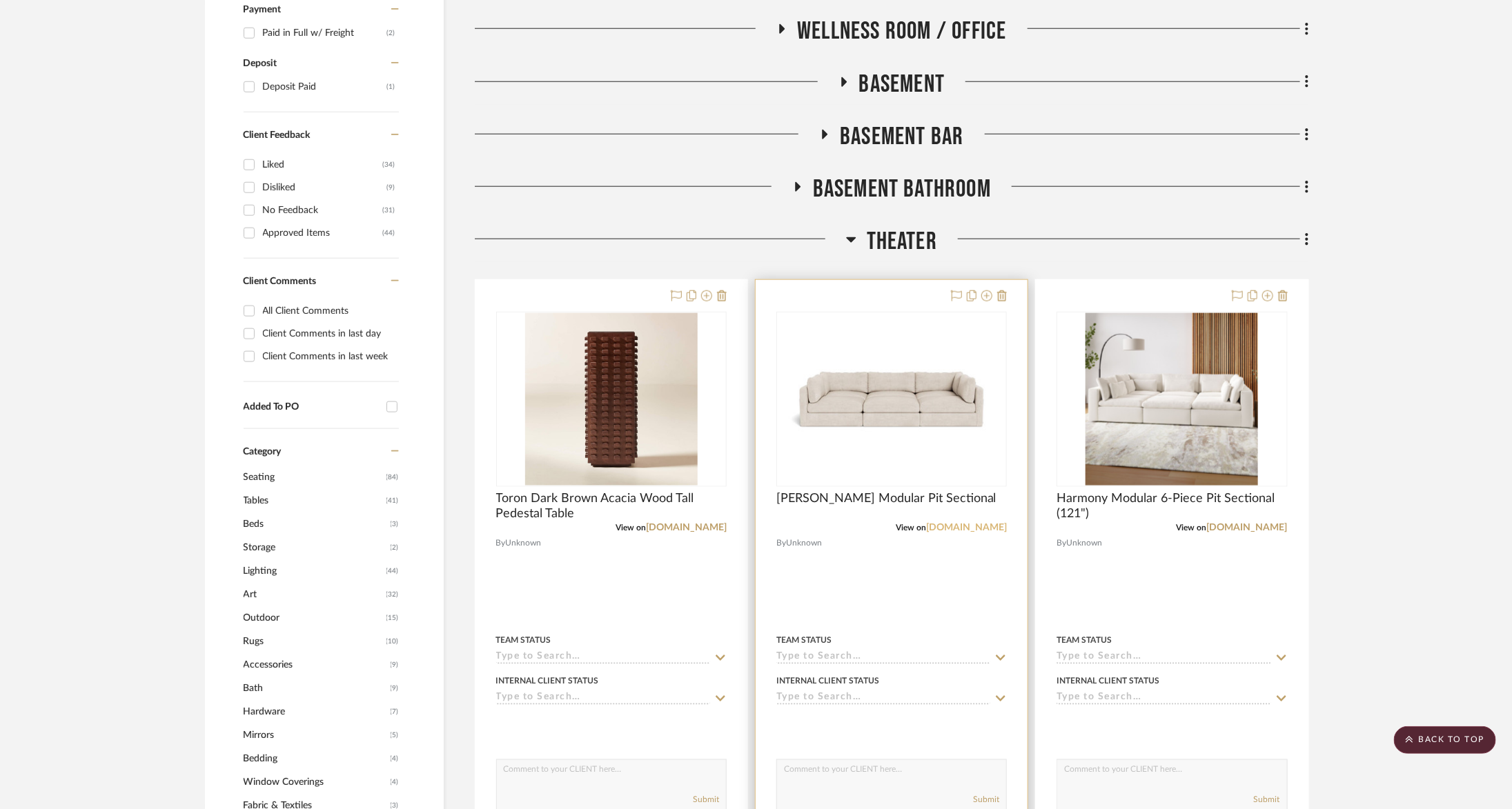
click at [987, 524] on link "[DOMAIN_NAME]" at bounding box center [967, 527] width 81 height 9
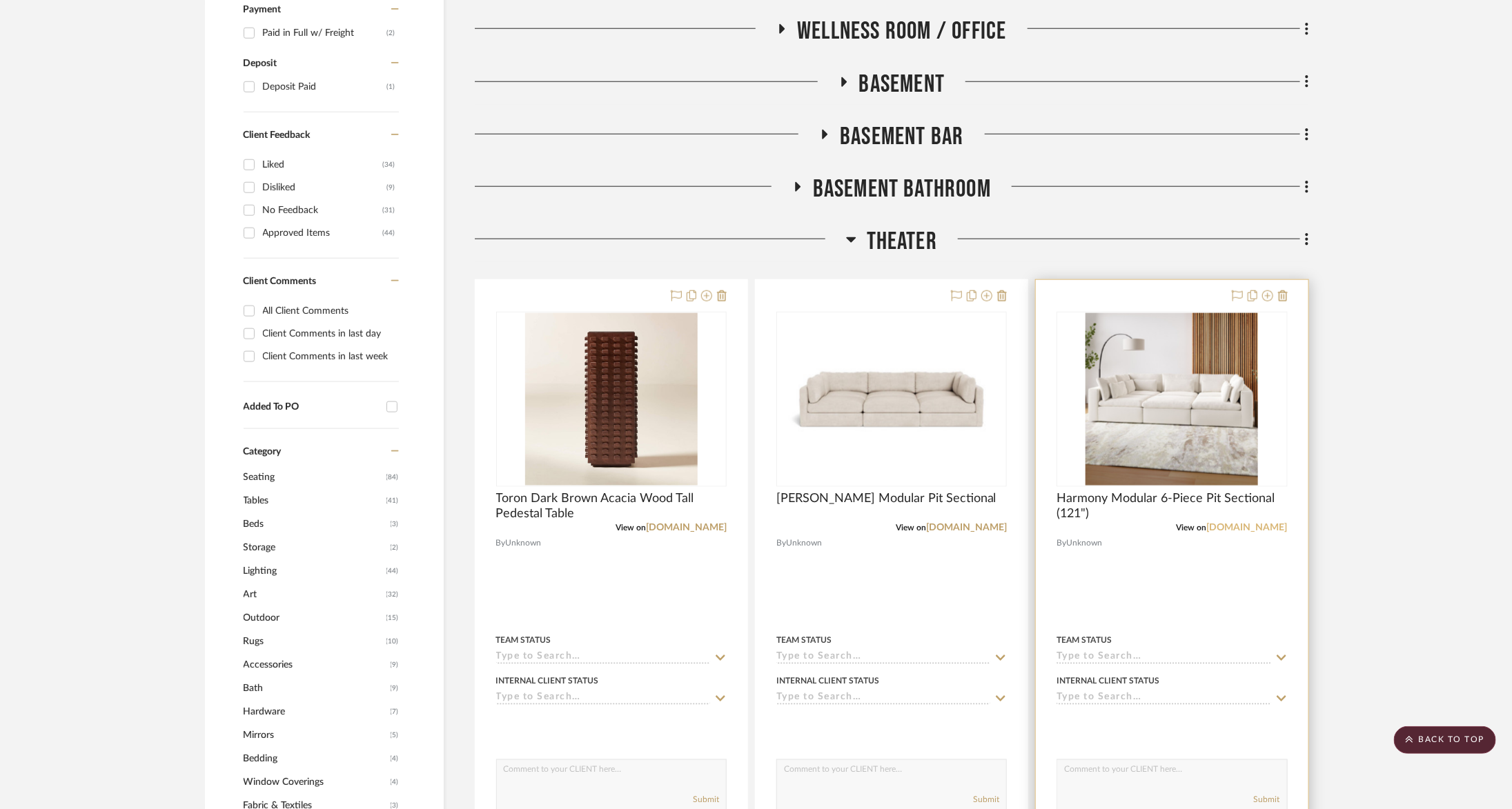
click at [1259, 529] on link "[DOMAIN_NAME]" at bounding box center [1247, 527] width 81 height 9
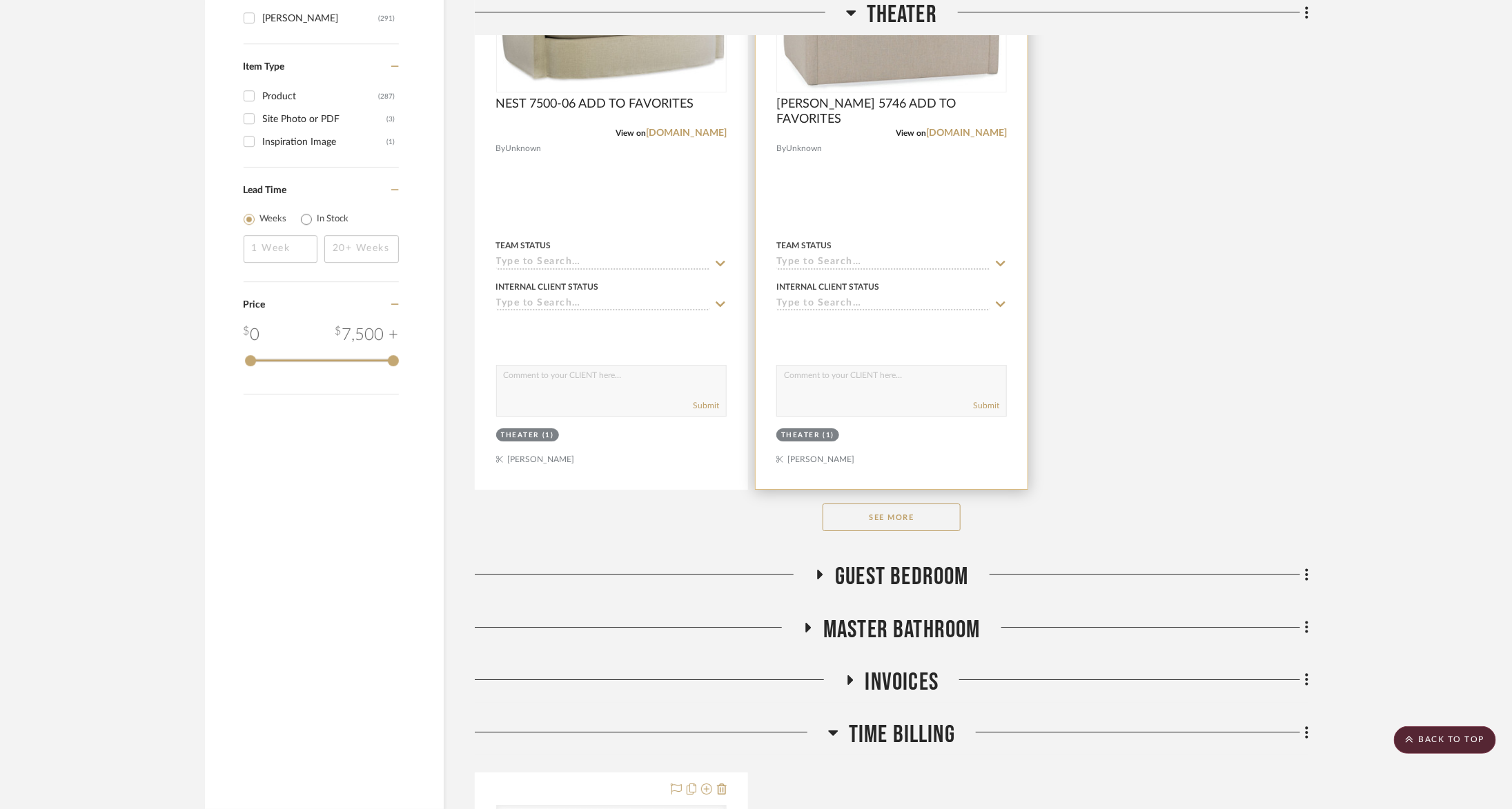
scroll to position [2574, 0]
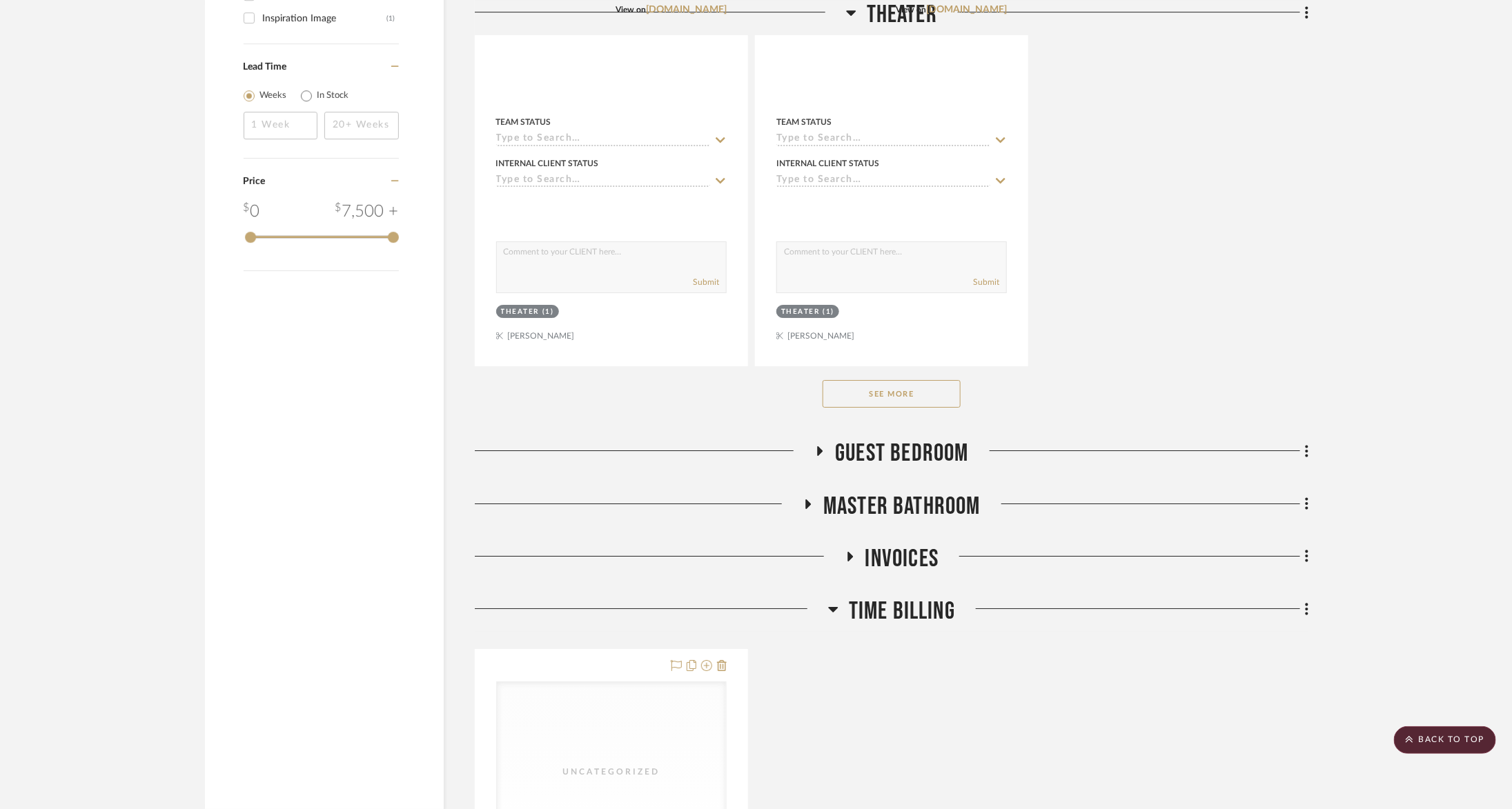
click at [913, 387] on button "See More" at bounding box center [891, 394] width 138 height 28
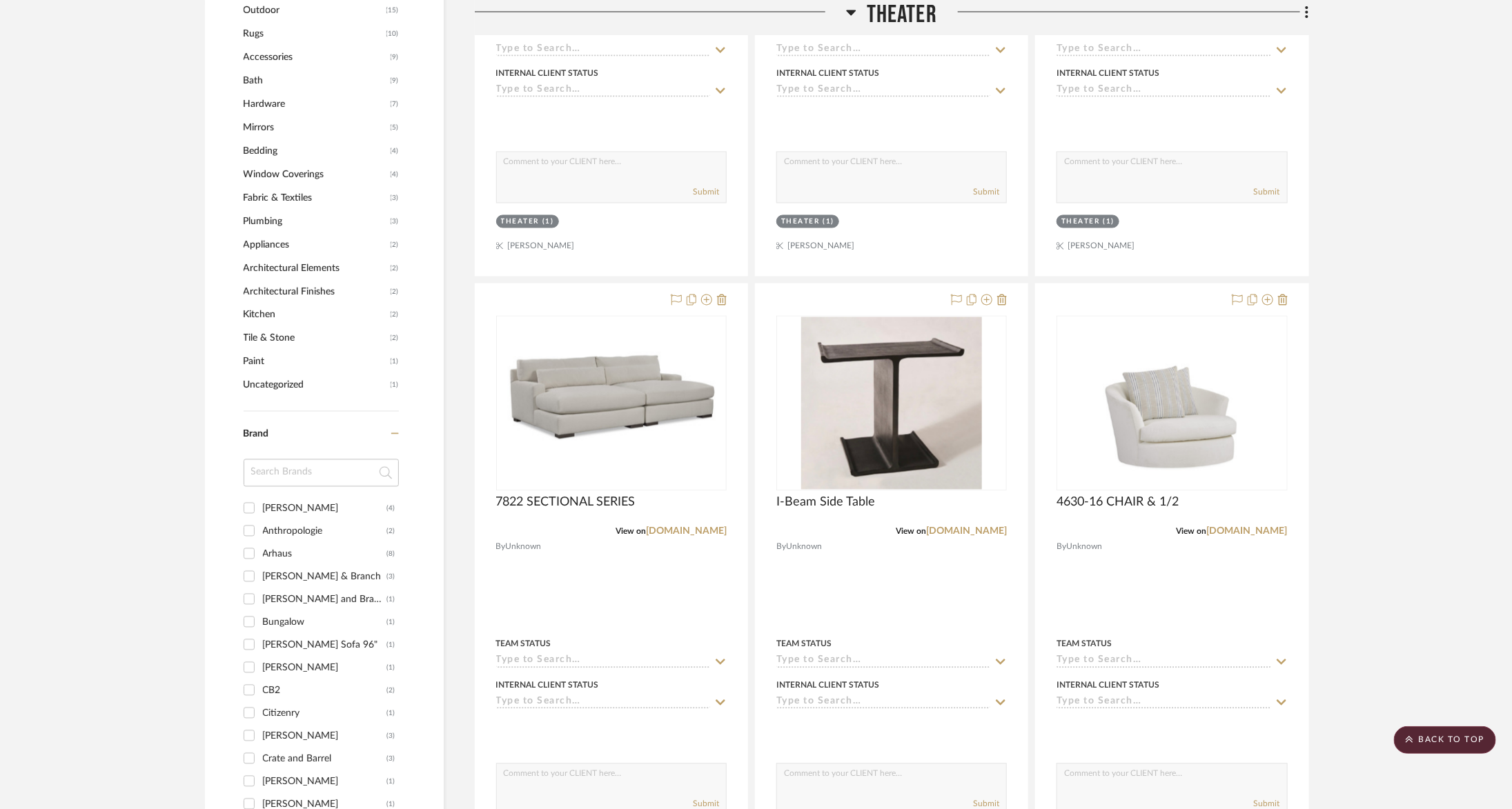
scroll to position [1232, 0]
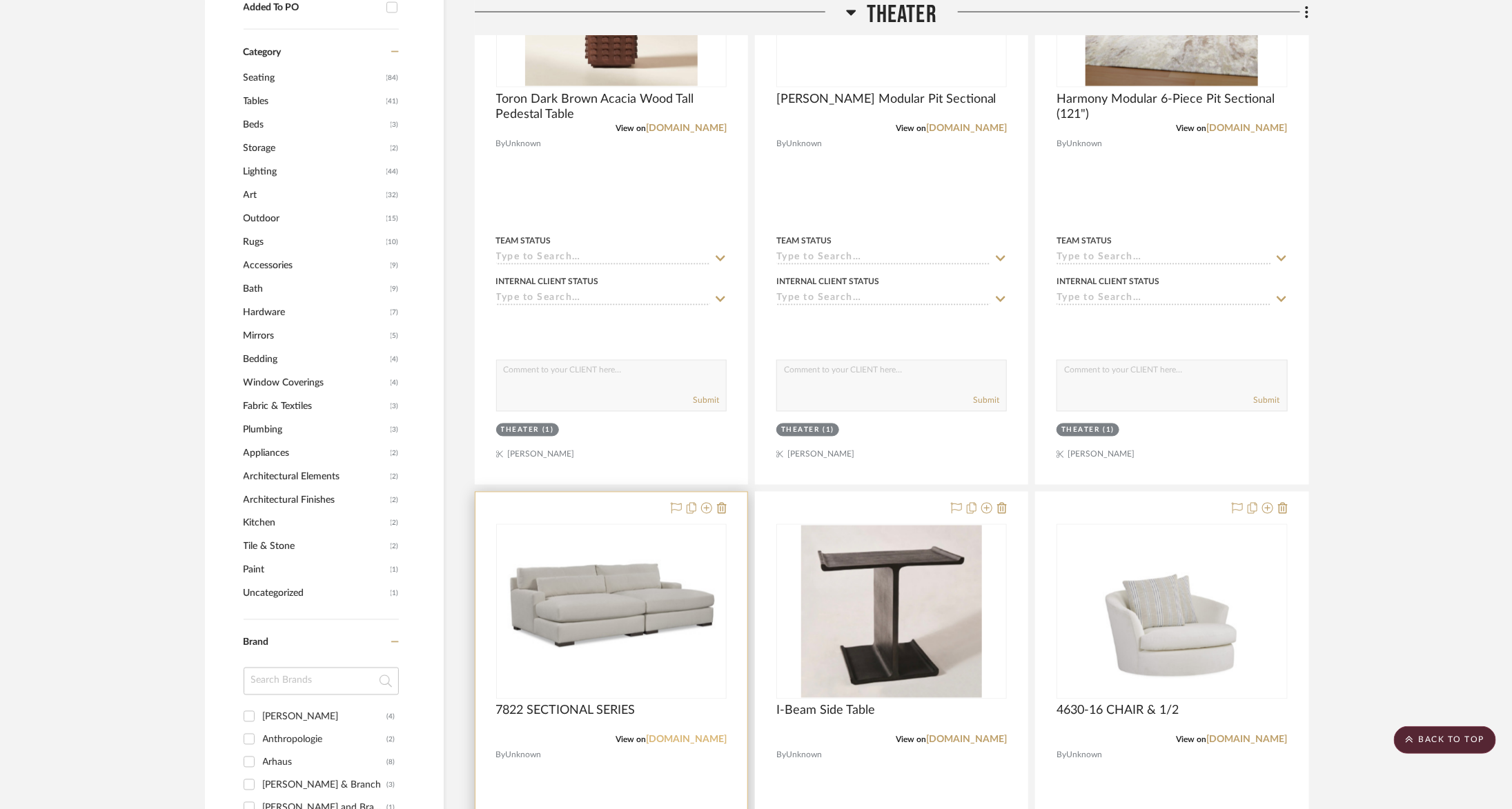
click at [689, 735] on link "[DOMAIN_NAME]" at bounding box center [686, 739] width 81 height 9
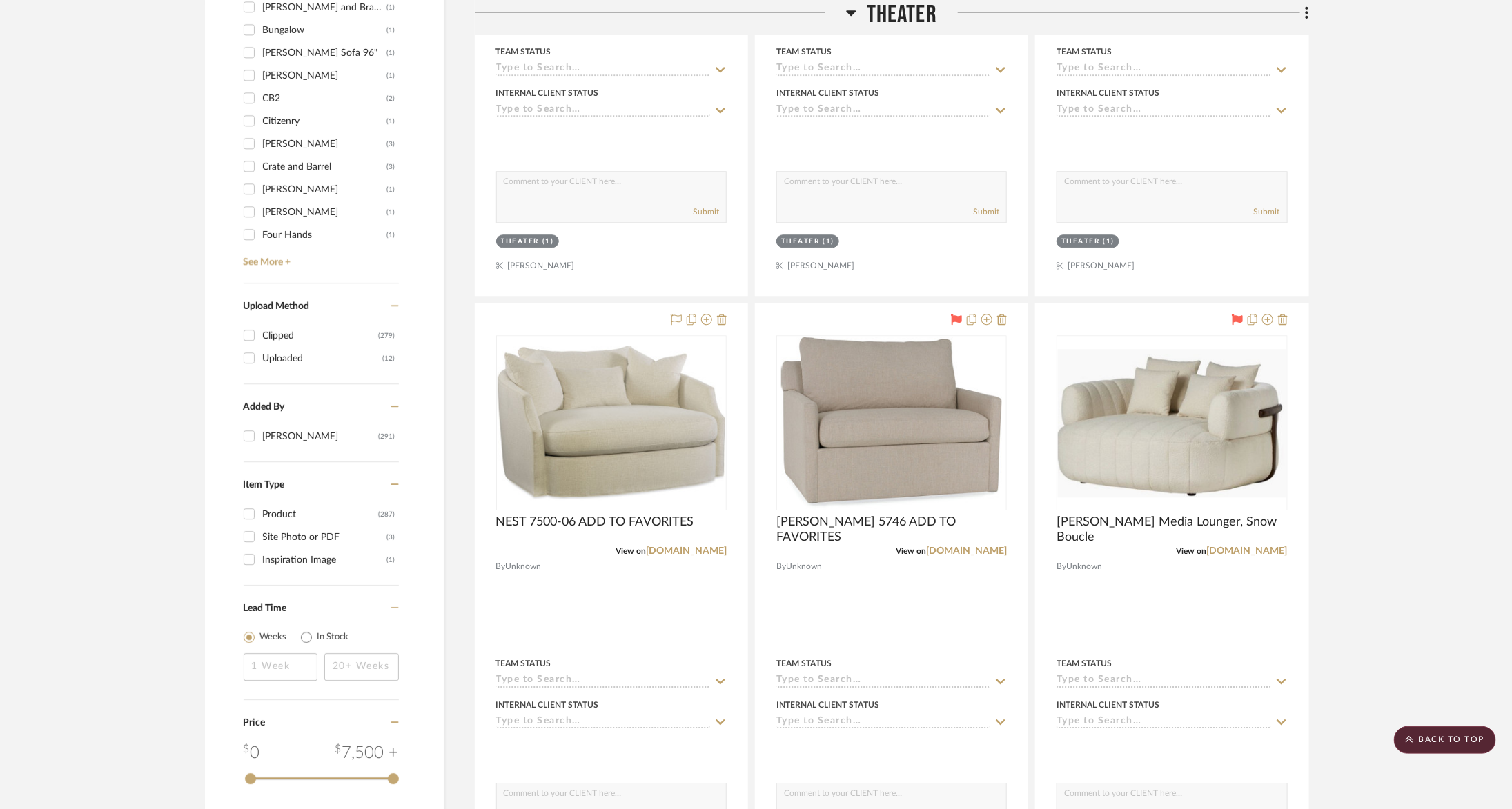
scroll to position [2080, 0]
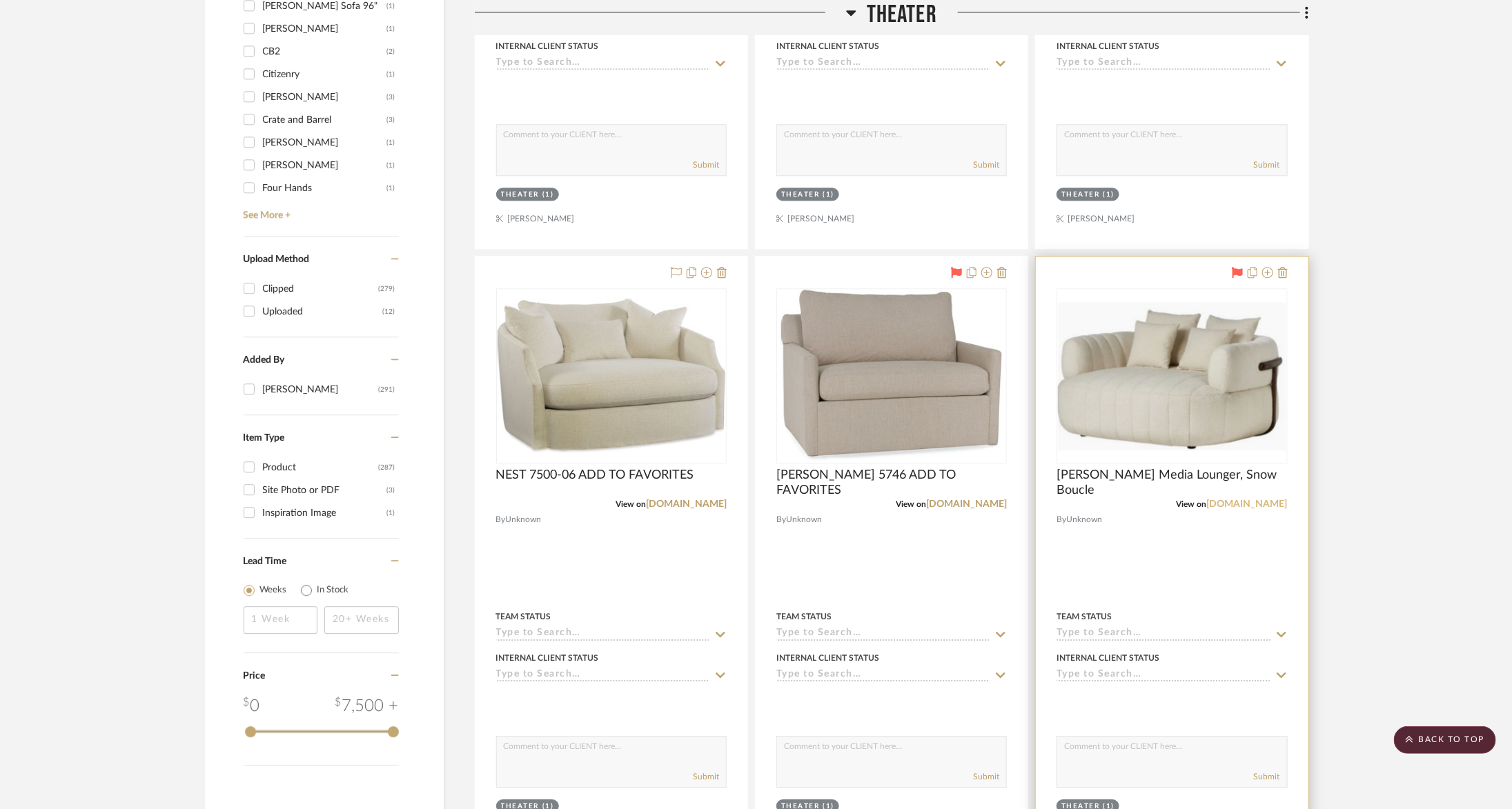
click at [1248, 502] on link "[DOMAIN_NAME]" at bounding box center [1247, 504] width 81 height 9
